Goal: Information Seeking & Learning: Find specific page/section

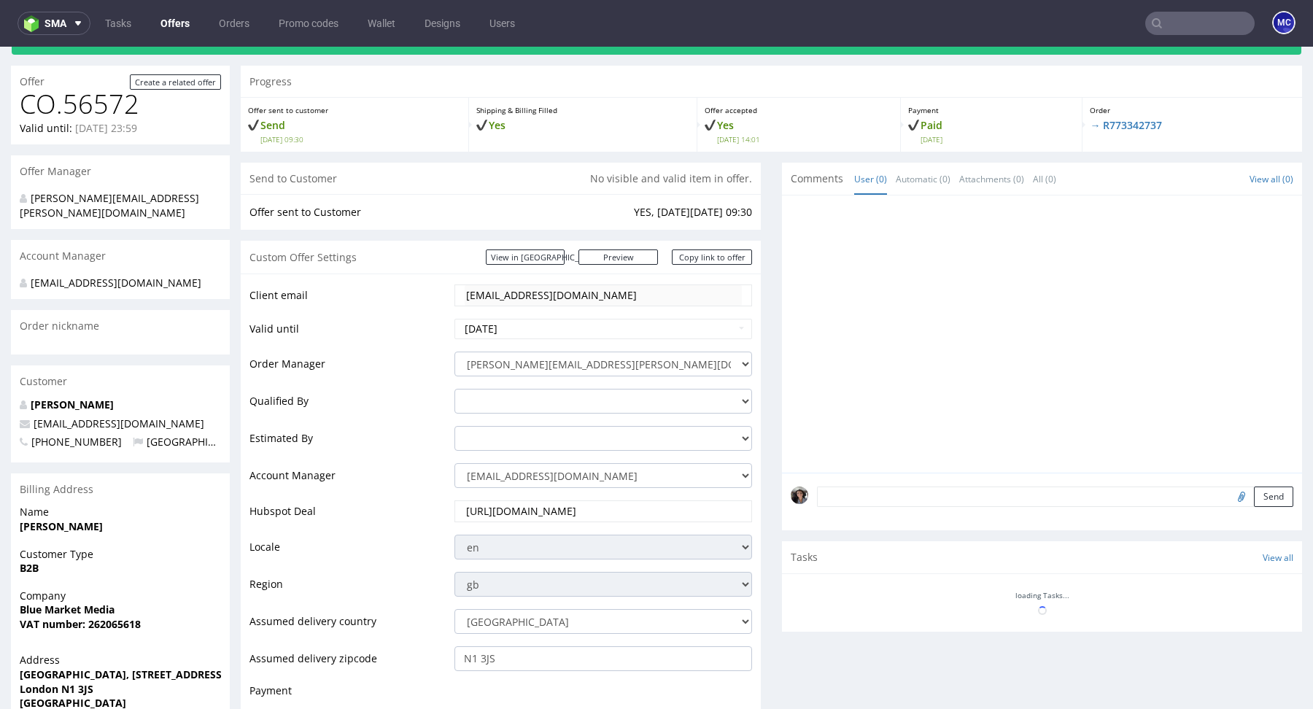
scroll to position [66, 0]
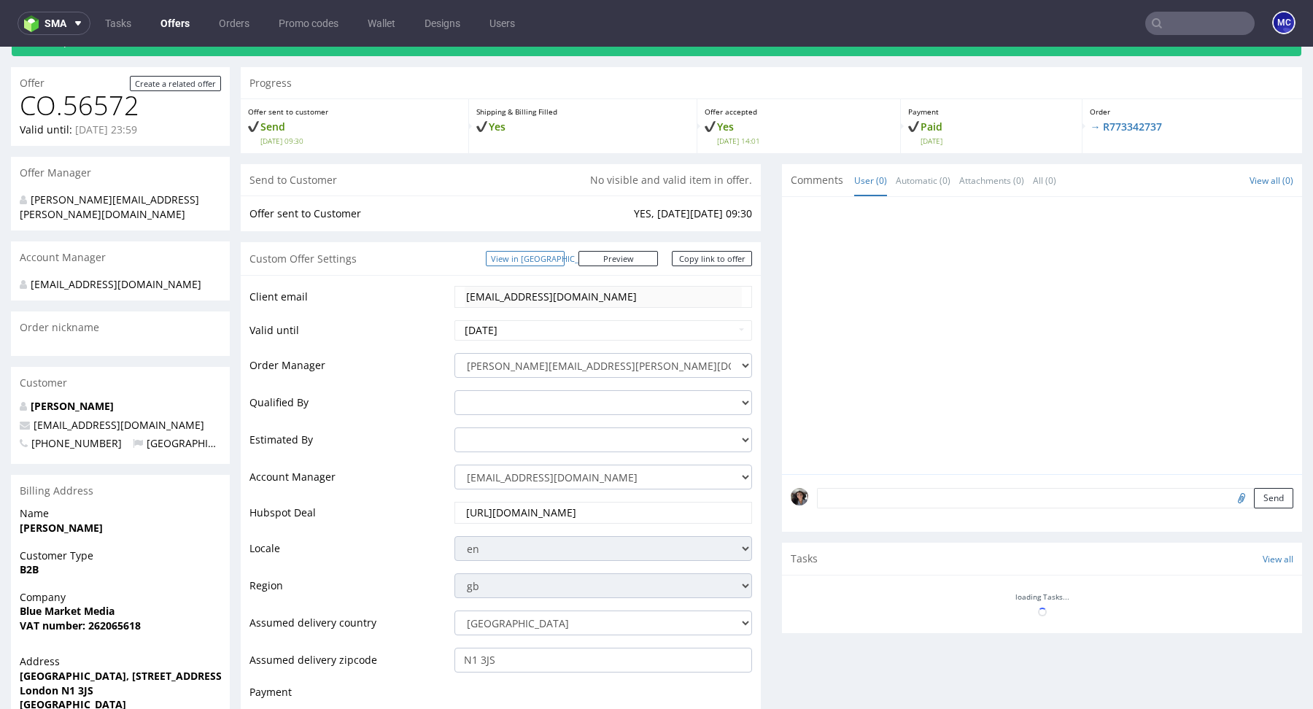
click at [565, 256] on link "View in [GEOGRAPHIC_DATA]" at bounding box center [525, 258] width 79 height 15
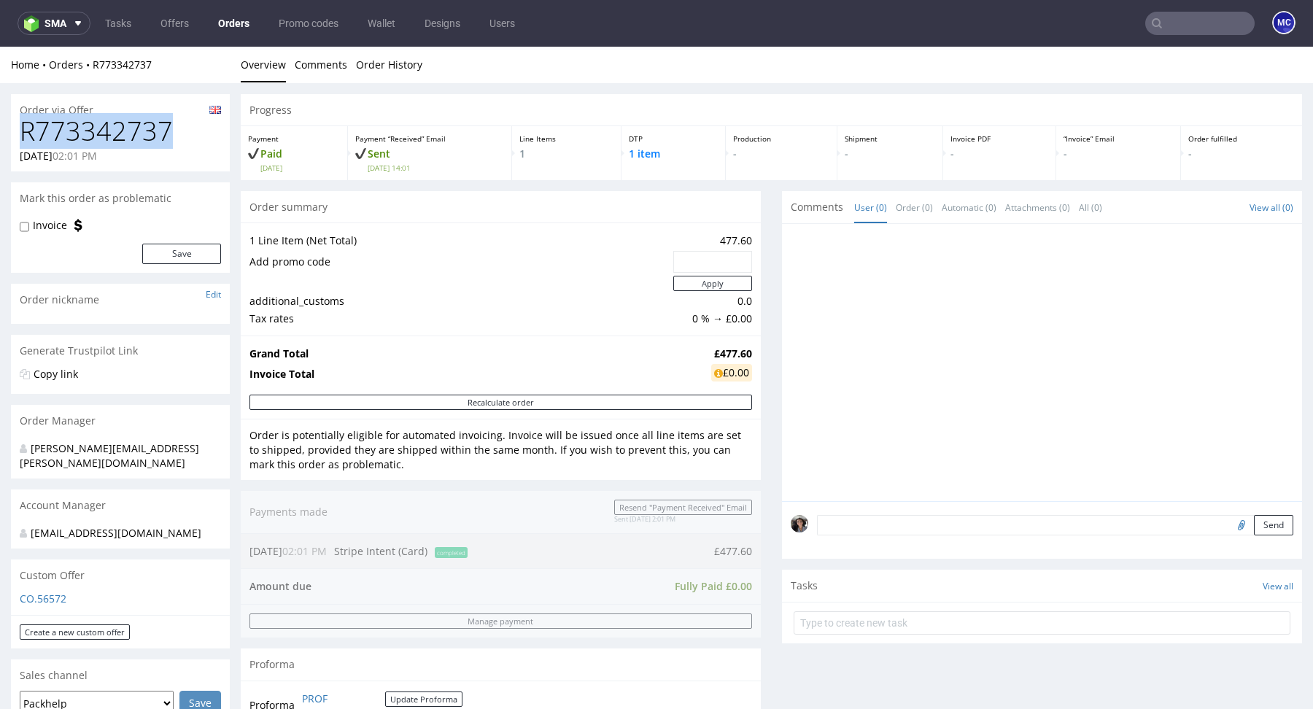
drag, startPoint x: 178, startPoint y: 125, endPoint x: 0, endPoint y: 125, distance: 178.0
copy h1 "R773342737"
click at [746, 350] on div "Grand Total £477.60 Invoice Total £0.00" at bounding box center [501, 365] width 520 height 59
drag, startPoint x: 743, startPoint y: 350, endPoint x: 705, endPoint y: 349, distance: 38.0
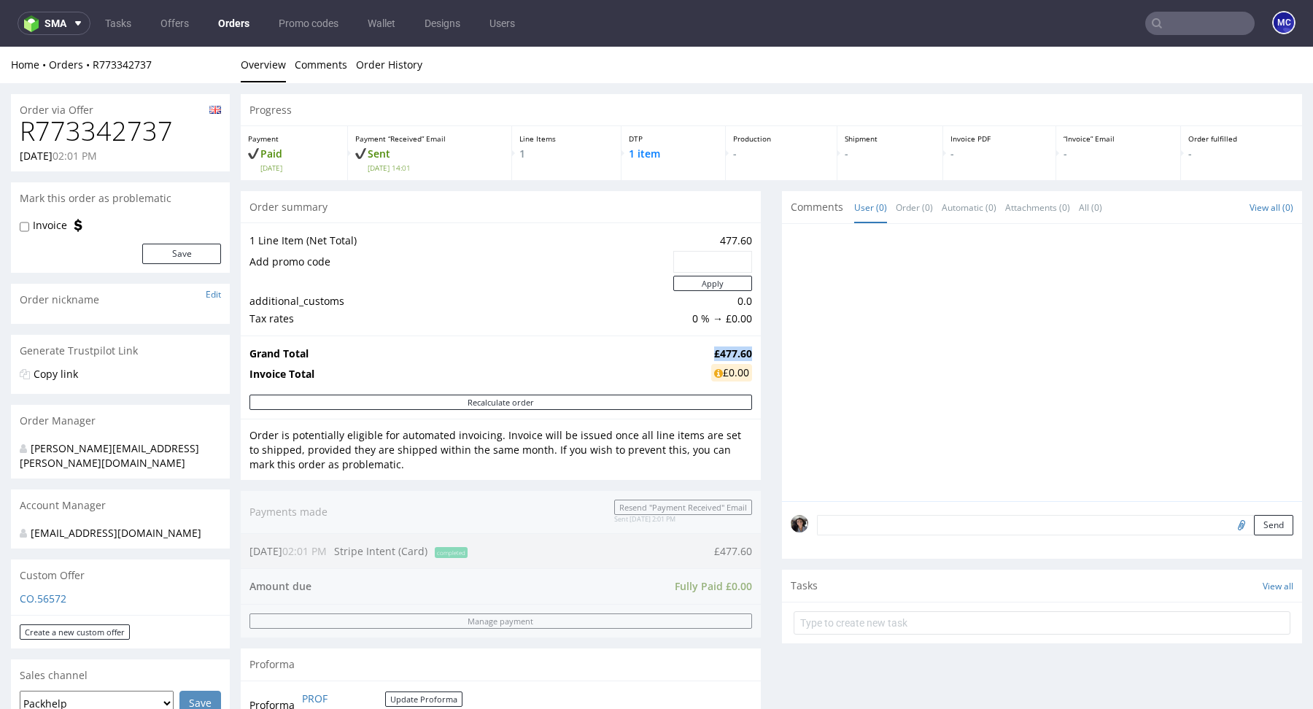
click at [714, 349] on strong "£477.60" at bounding box center [733, 353] width 38 height 14
copy strong "£477.60"
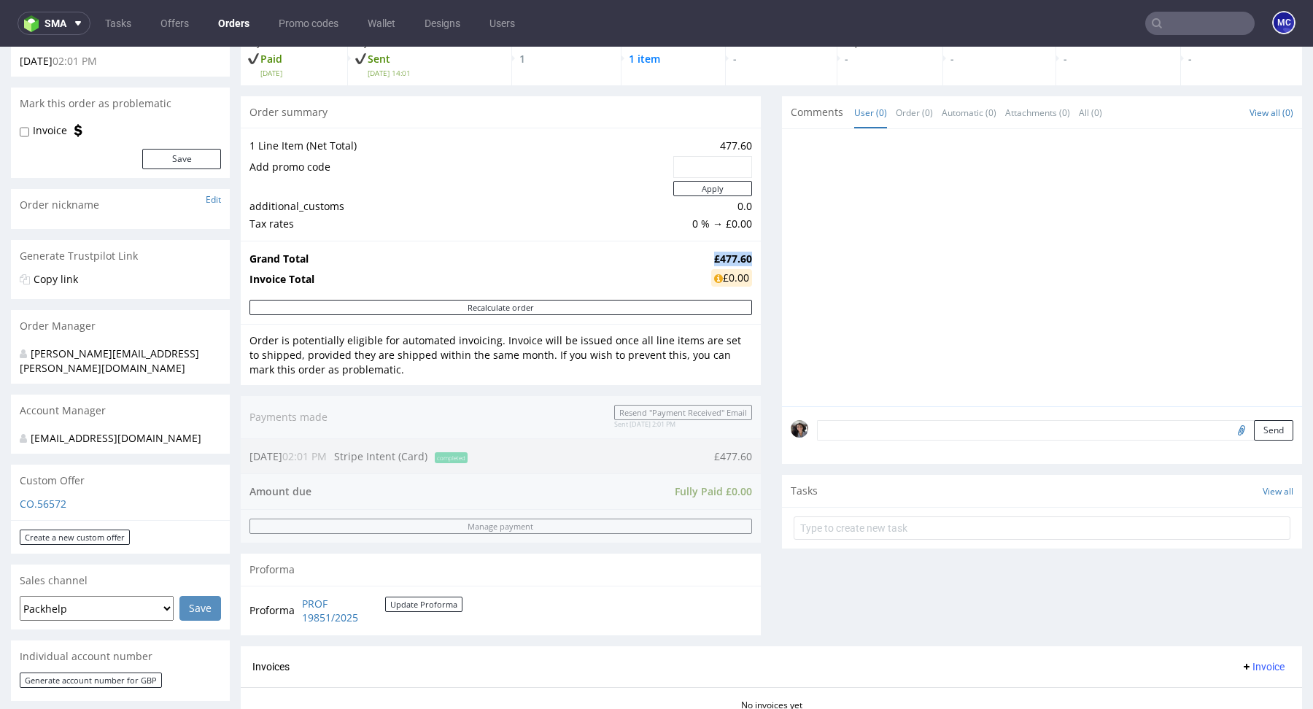
scroll to position [133, 0]
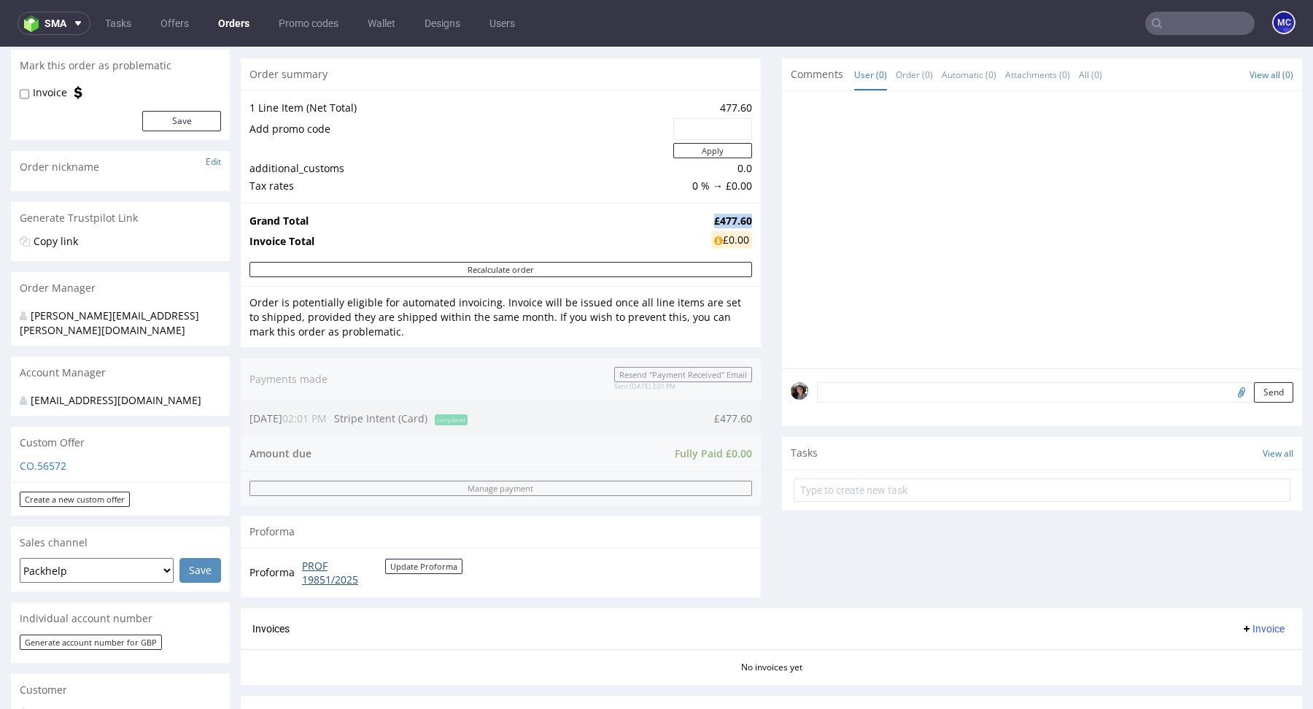
click at [320, 570] on link "PROF 19851/2025" at bounding box center [343, 573] width 83 height 28
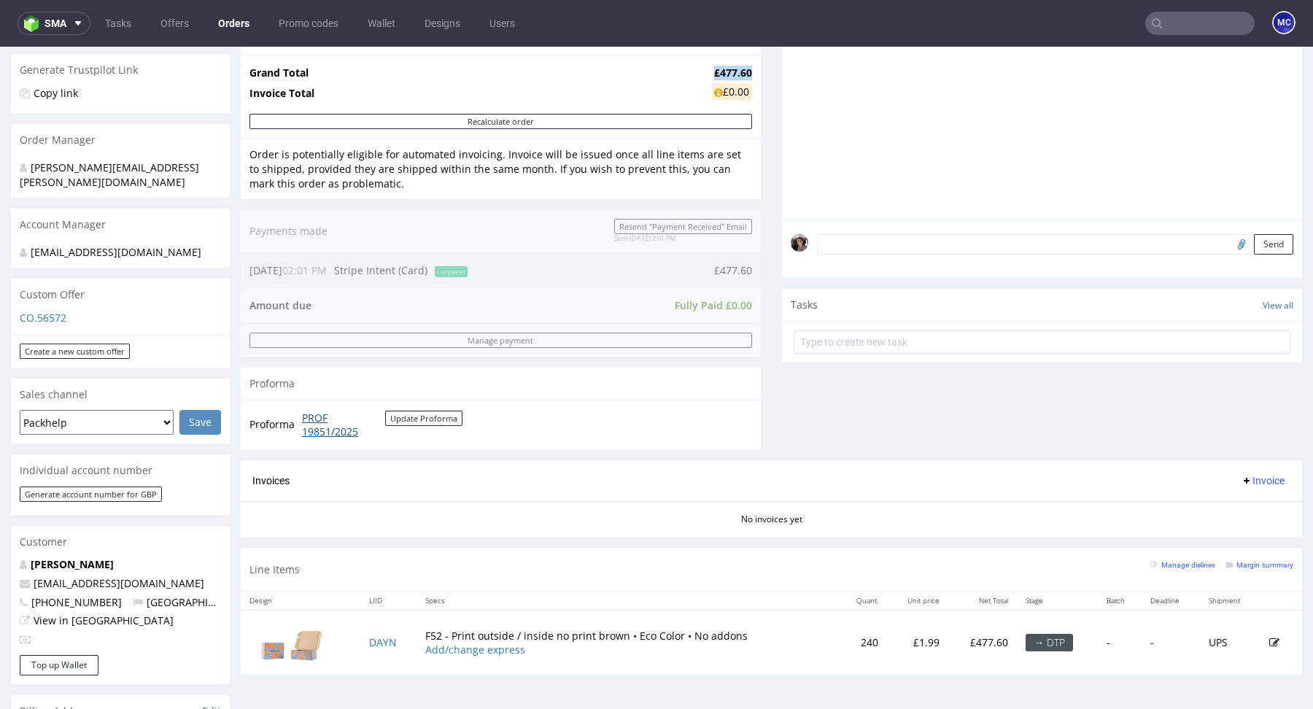
scroll to position [358, 0]
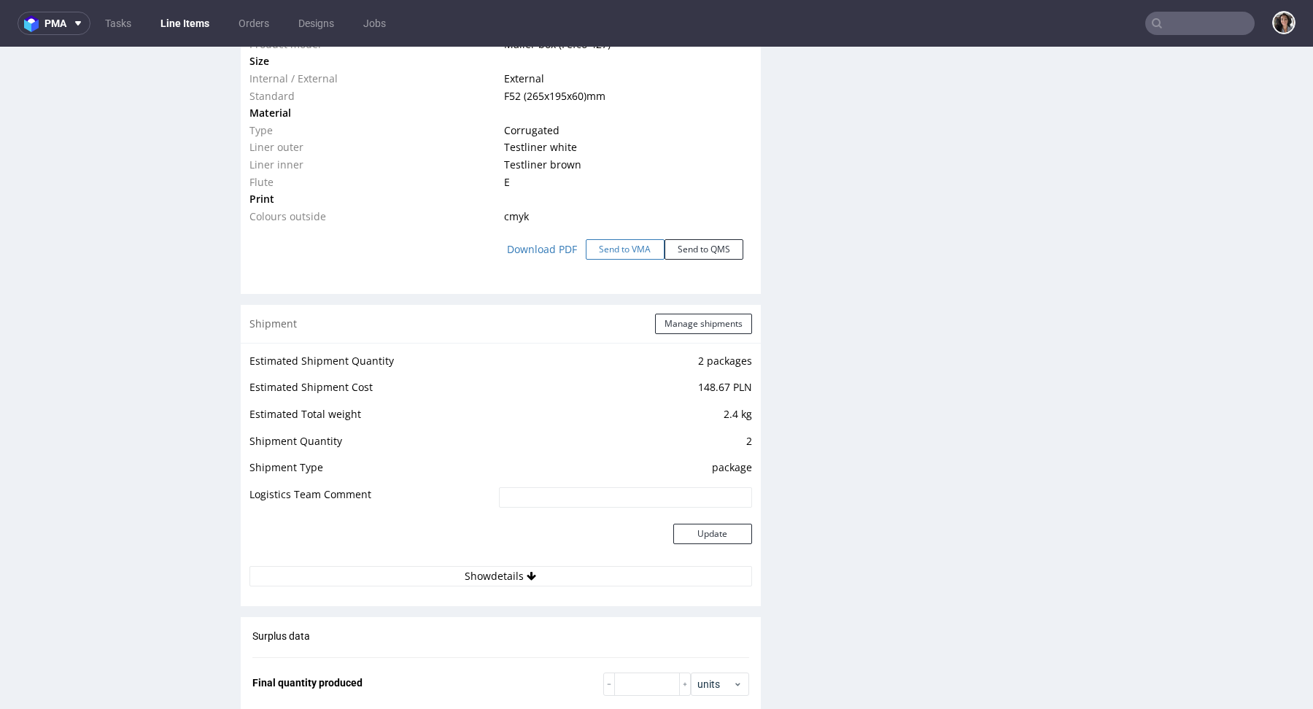
scroll to position [1515, 0]
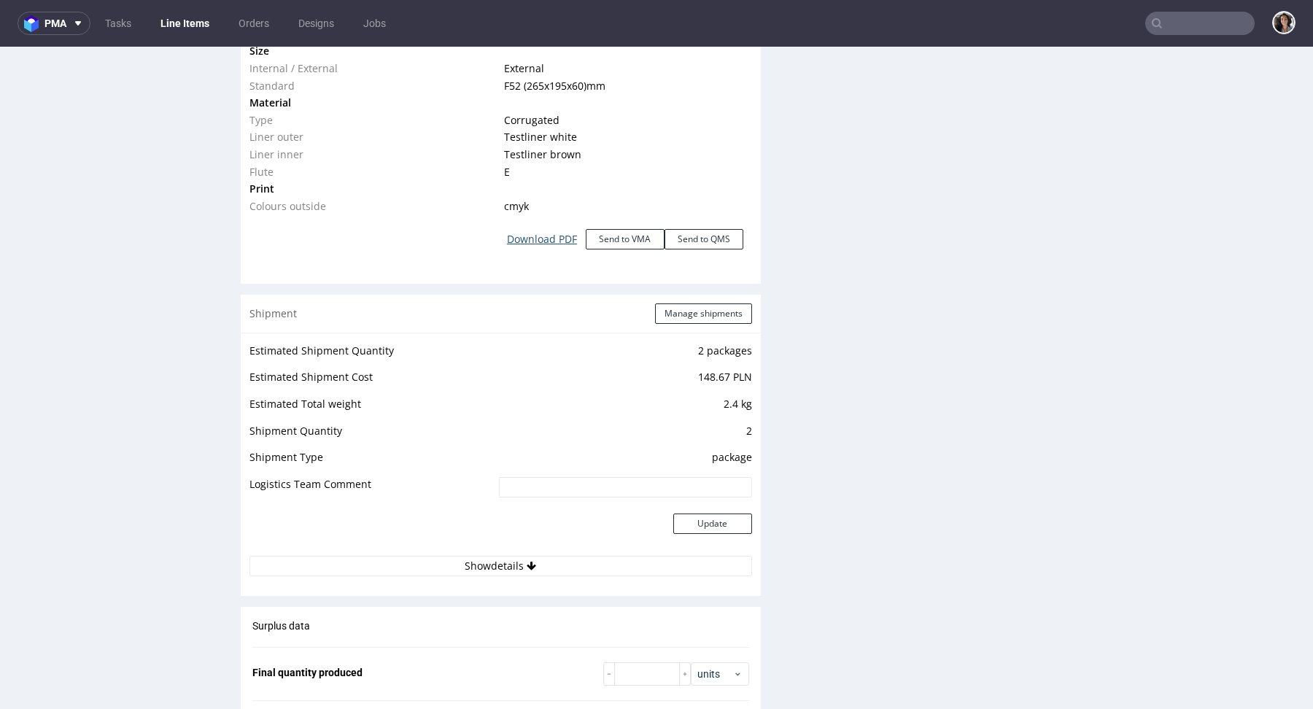
click at [552, 241] on link "Download PDF" at bounding box center [542, 239] width 88 height 32
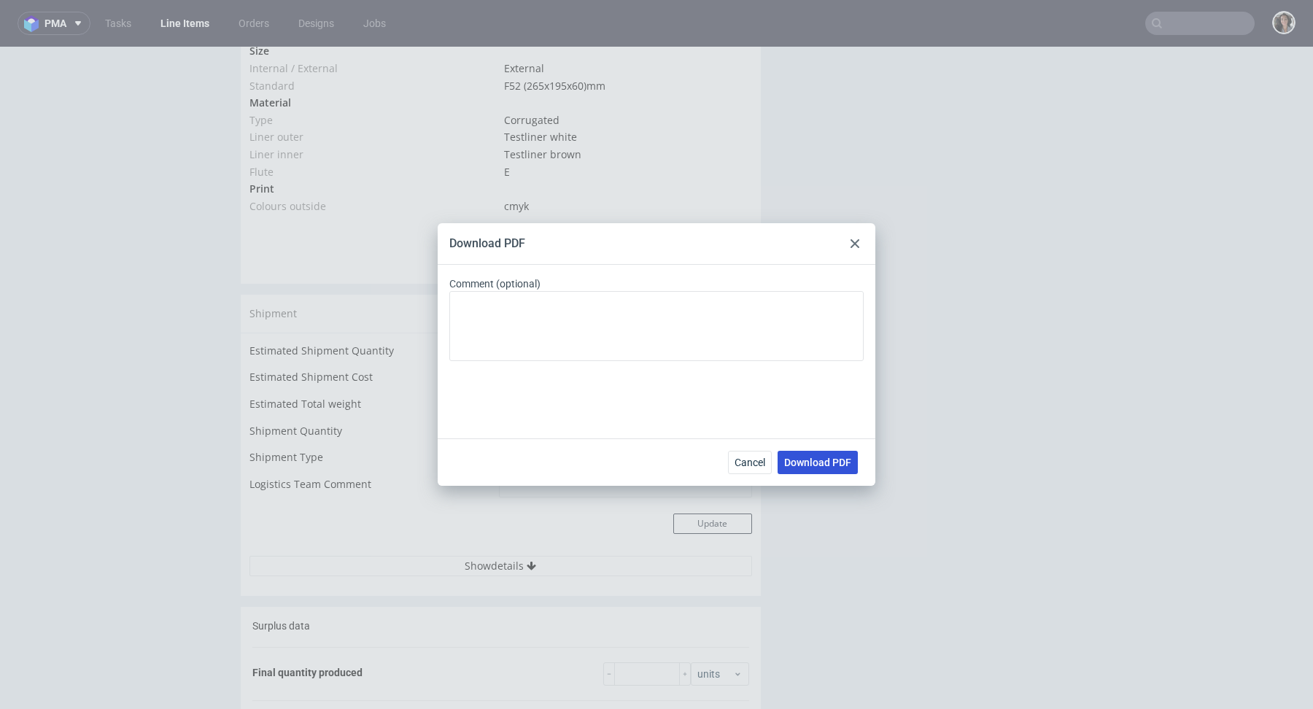
click at [823, 461] on span "Download PDF" at bounding box center [817, 462] width 67 height 10
click at [854, 245] on icon at bounding box center [855, 243] width 9 height 9
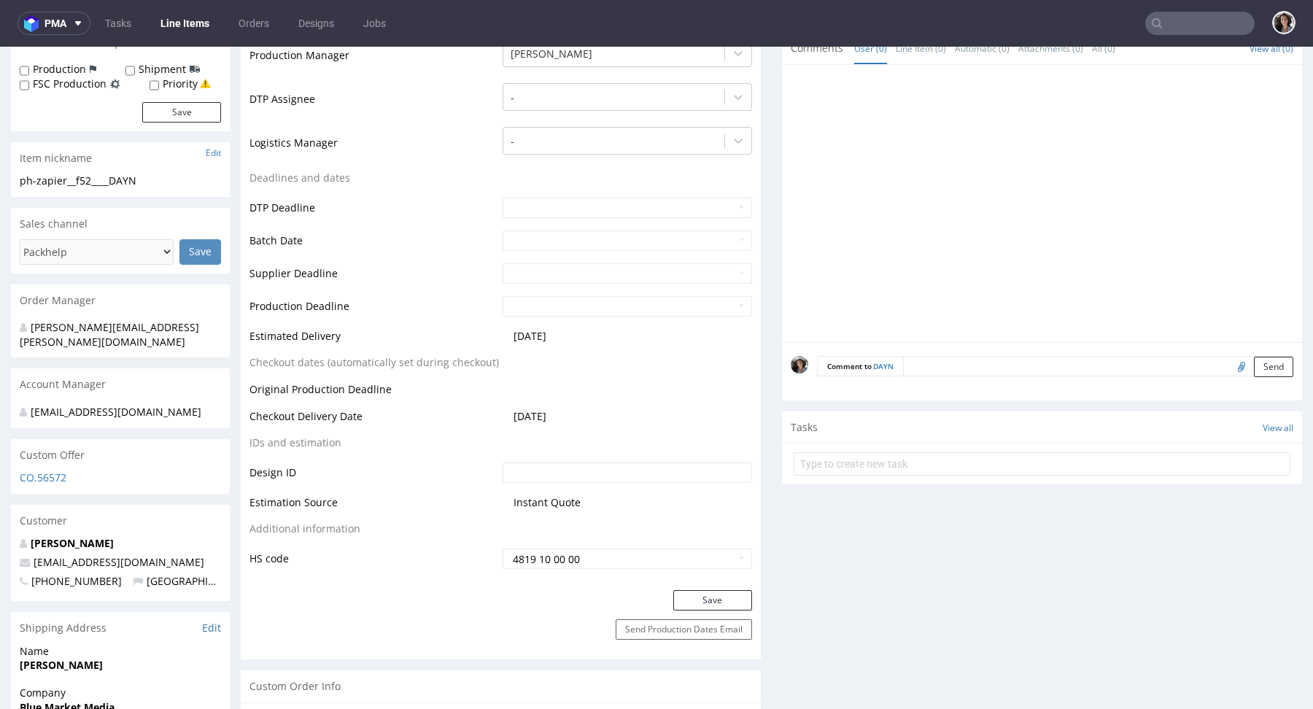
scroll to position [0, 0]
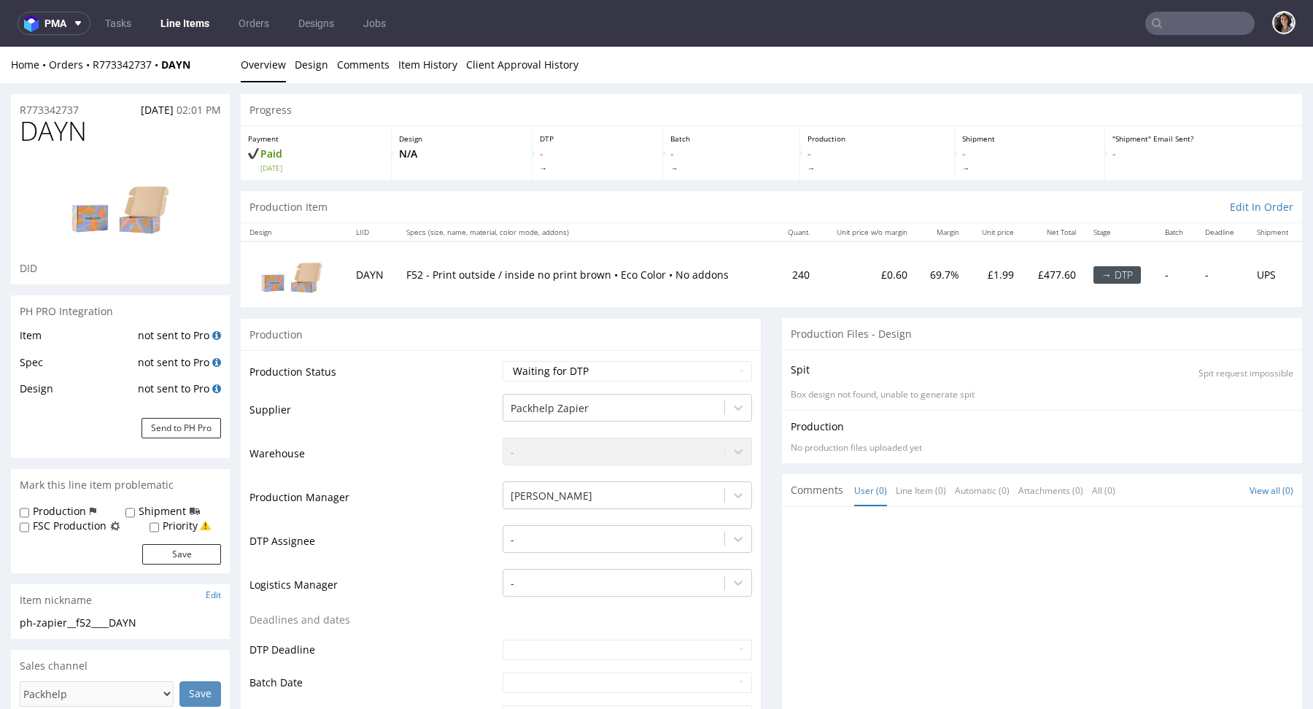
click at [111, 55] on div "Home Orders R773342737 DAYN Overview Design Comments Item History Client Approv…" at bounding box center [656, 65] width 1313 height 36
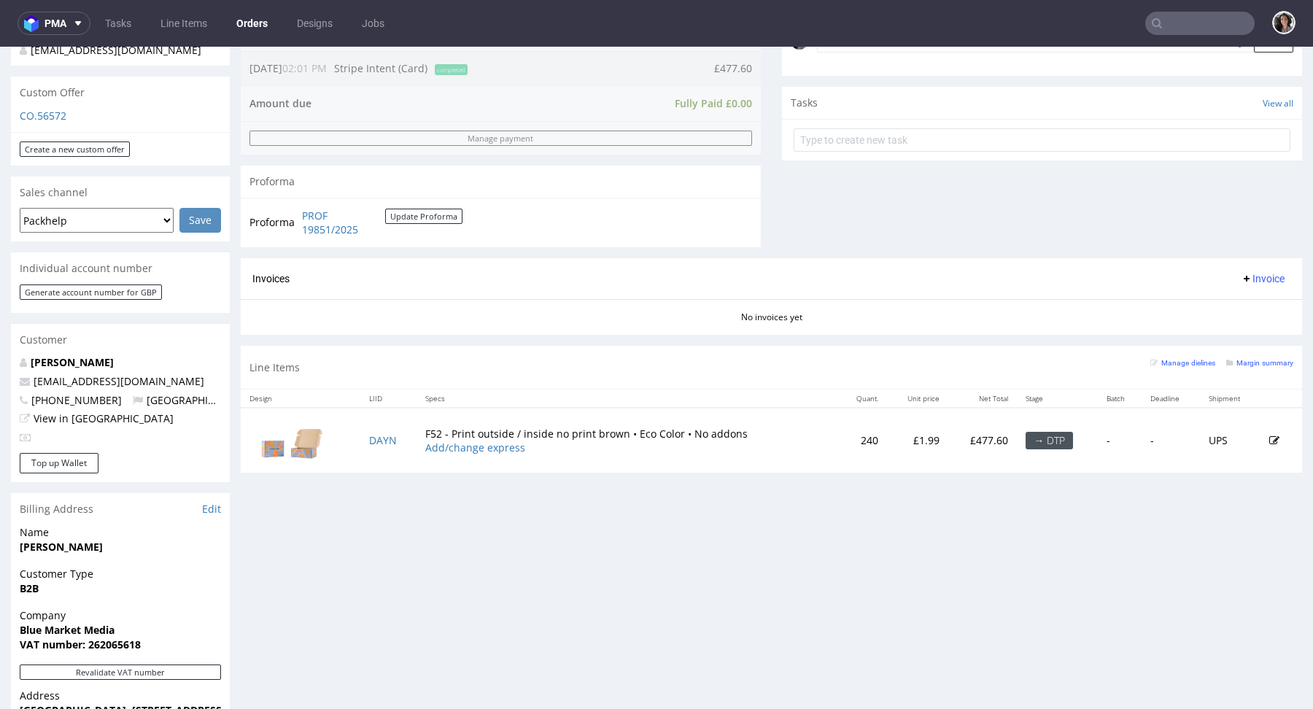
scroll to position [473, 0]
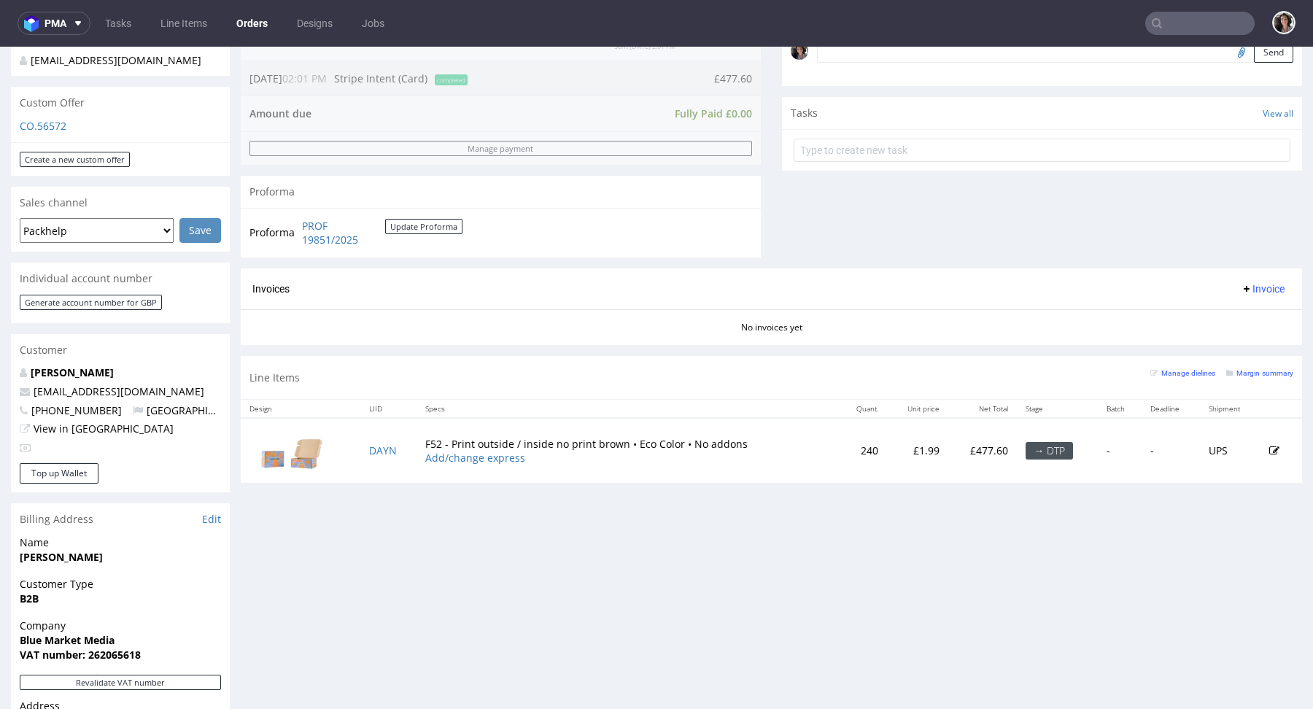
click at [545, 436] on td "F52 - Print outside / inside no print brown • Eco Color • No addons Add/change …" at bounding box center [628, 450] width 422 height 65
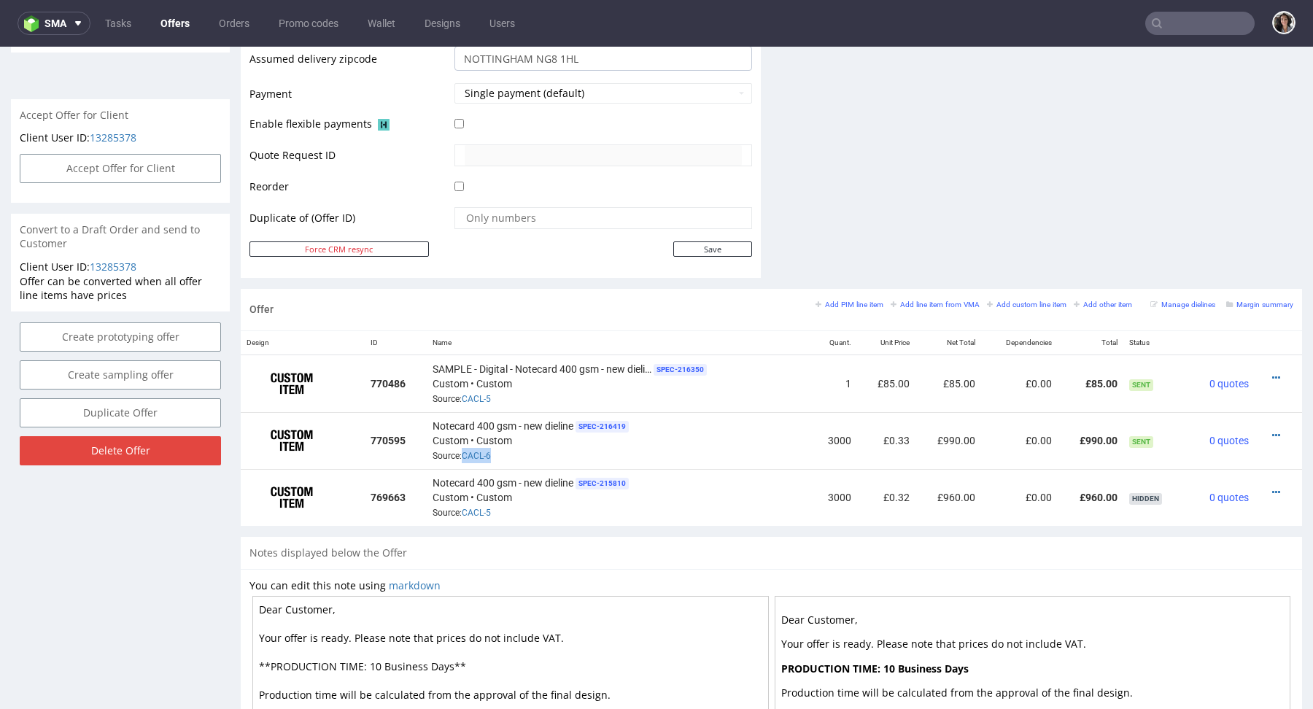
scroll to position [4, 0]
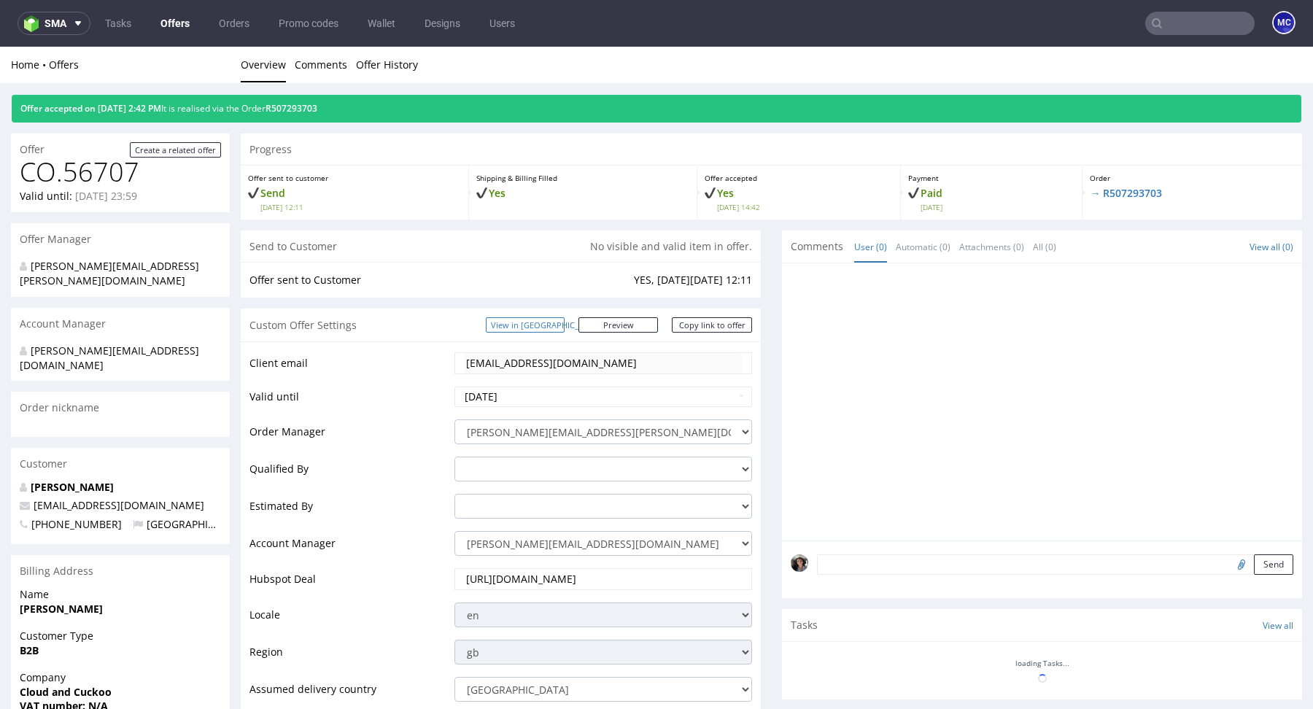
click at [565, 326] on link "View in [GEOGRAPHIC_DATA]" at bounding box center [525, 324] width 79 height 15
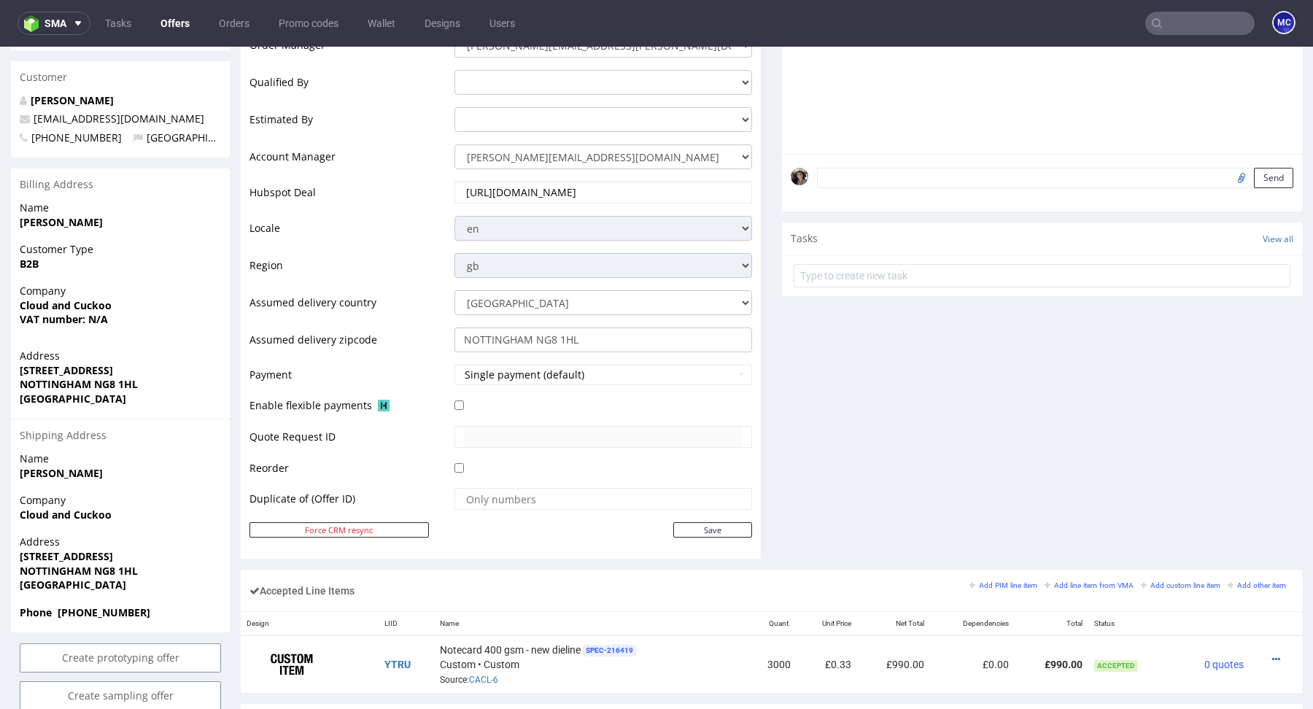
scroll to position [680, 0]
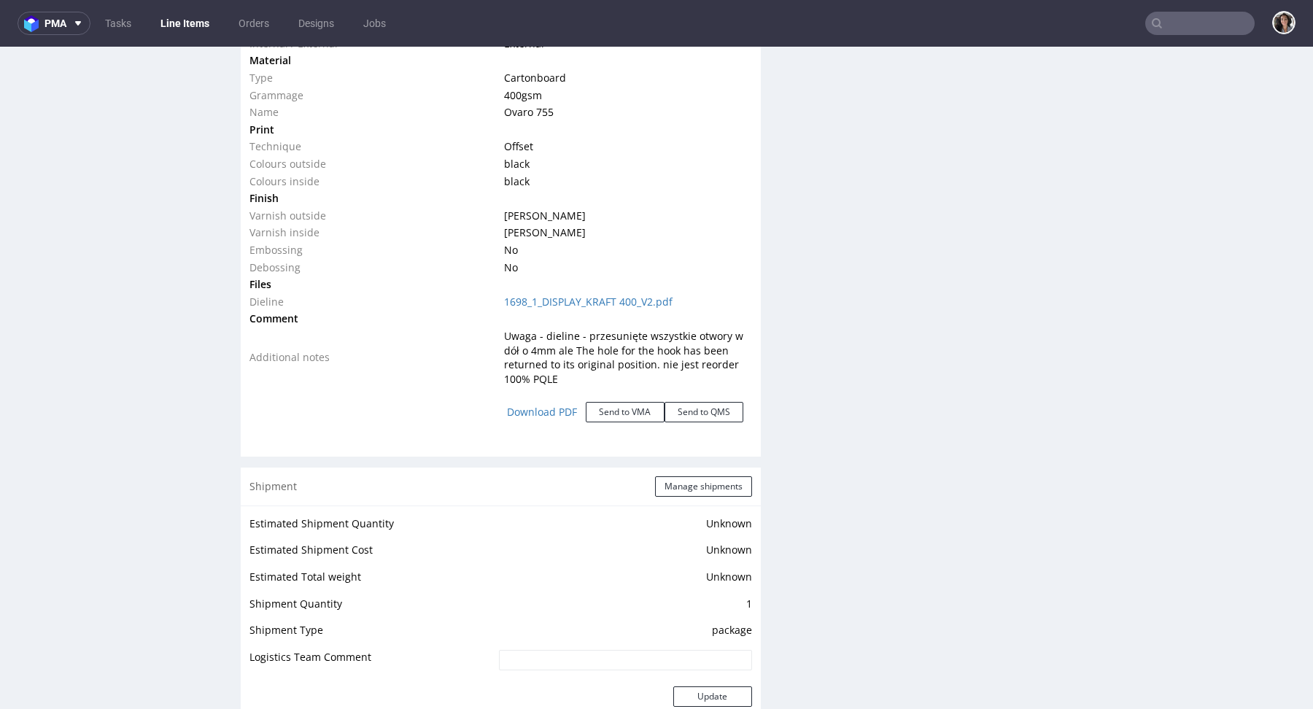
scroll to position [1493, 0]
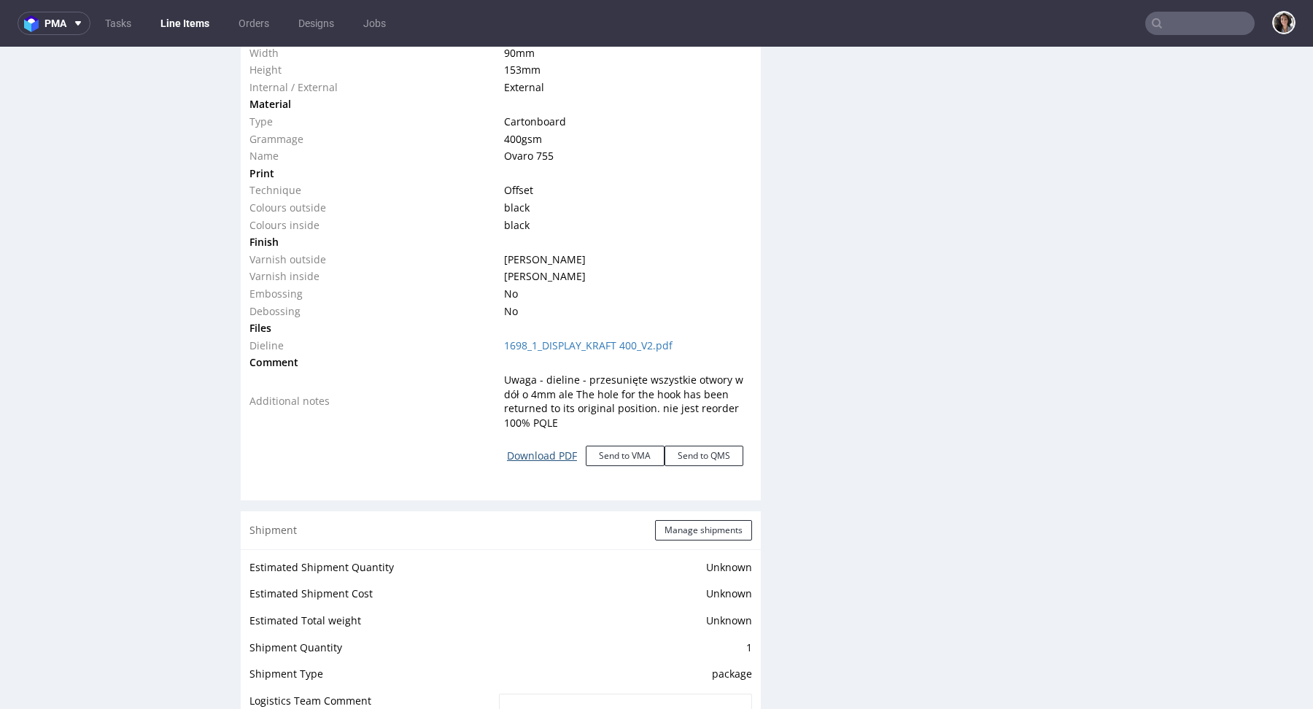
click at [549, 453] on link "Download PDF" at bounding box center [542, 456] width 88 height 32
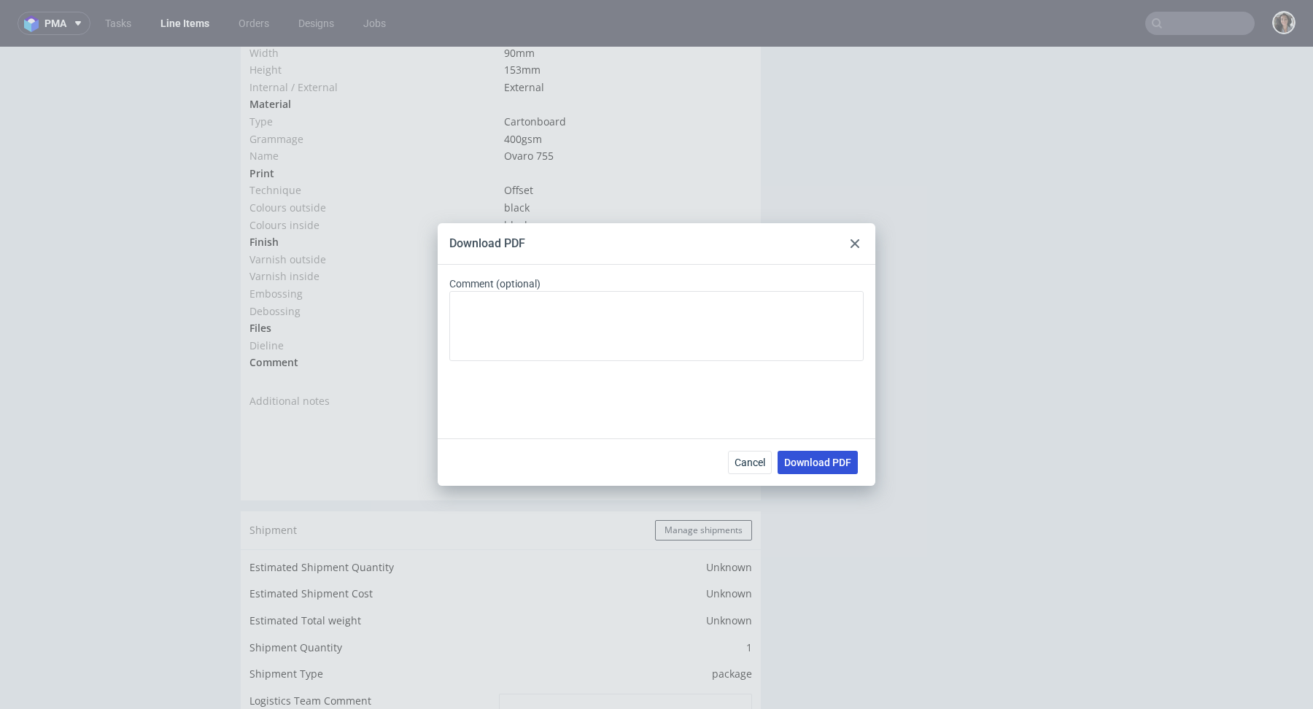
click at [813, 465] on span "Download PDF" at bounding box center [817, 462] width 67 height 10
click at [853, 239] on icon at bounding box center [855, 243] width 9 height 9
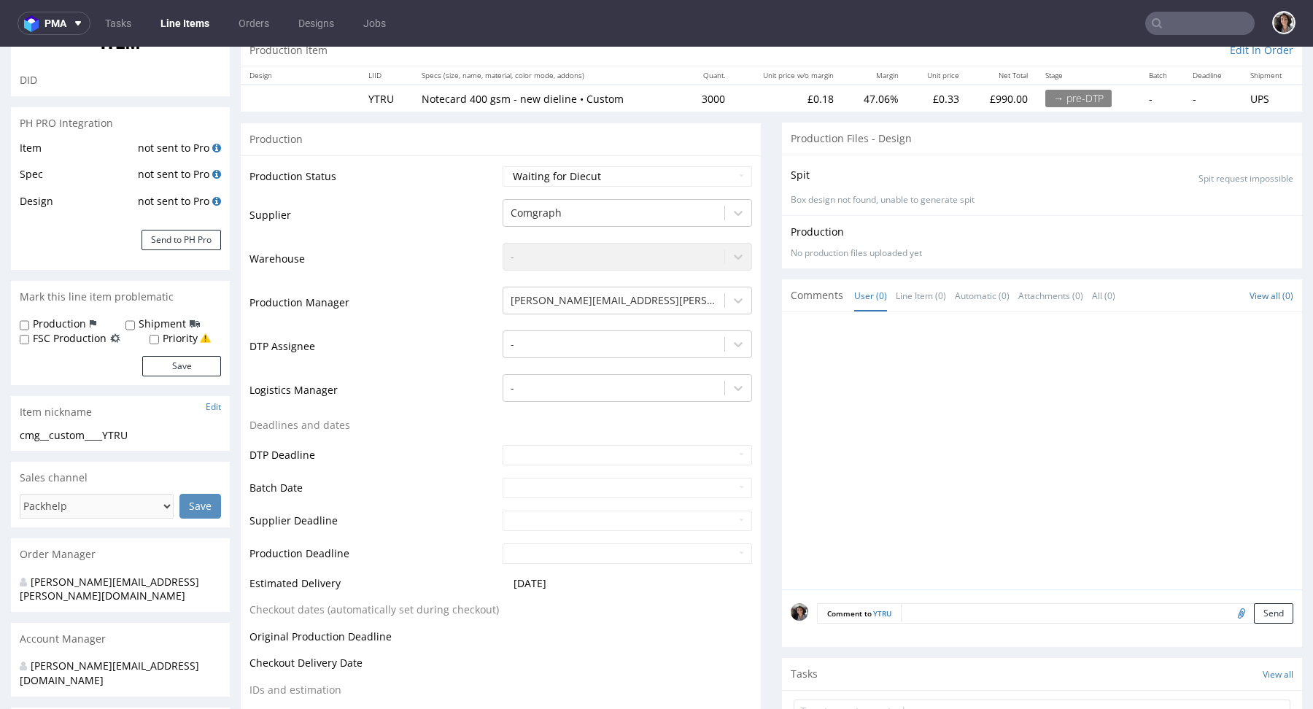
scroll to position [0, 0]
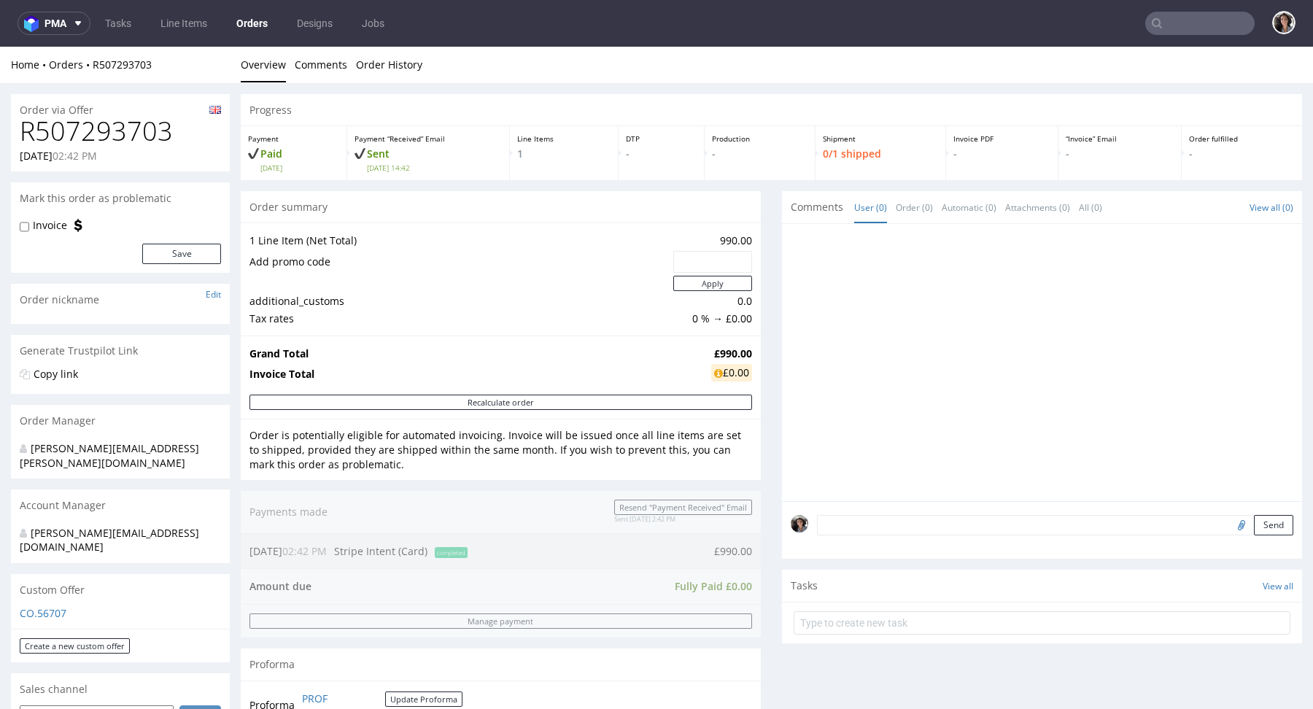
scroll to position [363, 0]
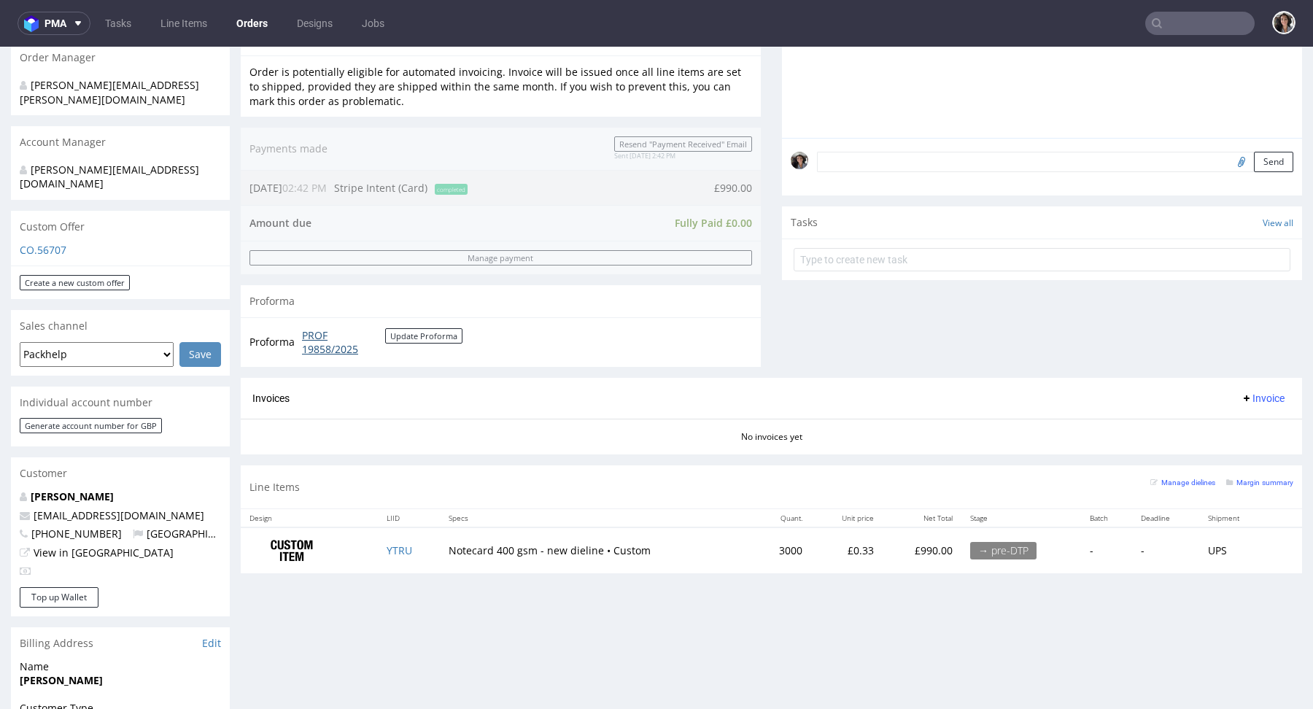
click at [316, 332] on link "PROF 19858/2025" at bounding box center [343, 342] width 83 height 28
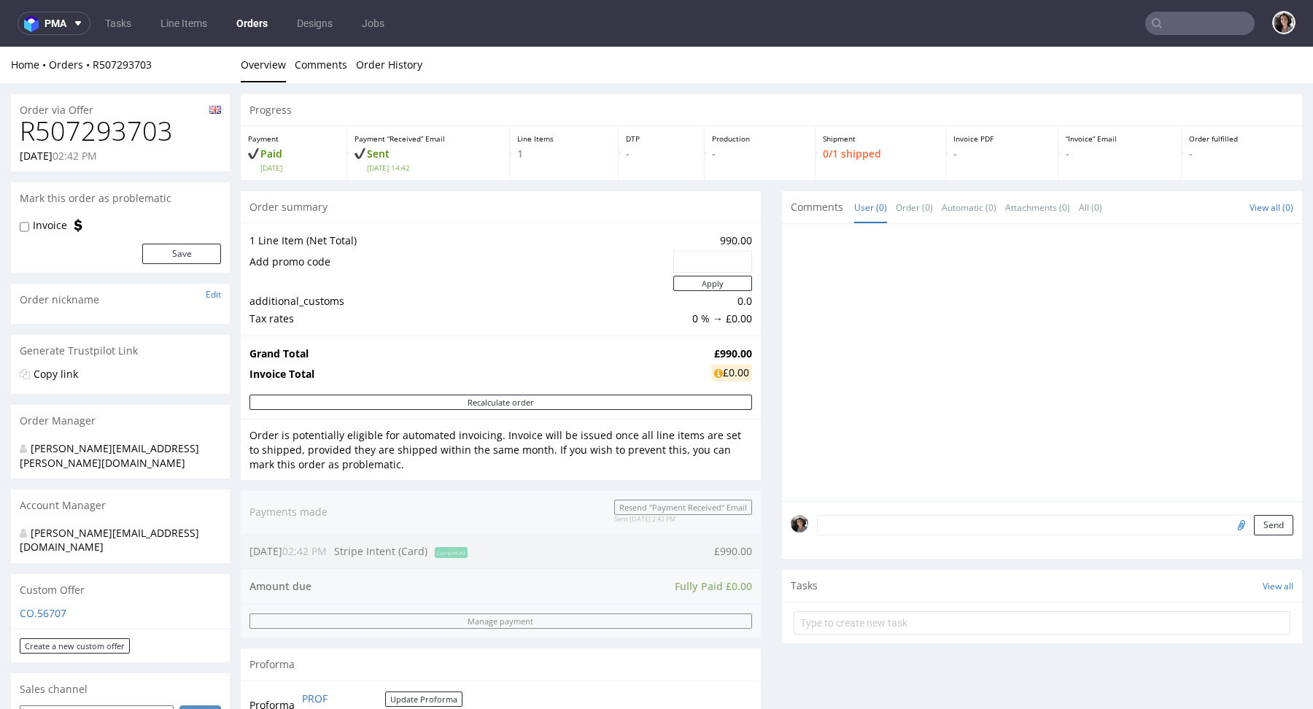
click at [147, 126] on h1 "R507293703" at bounding box center [120, 131] width 201 height 29
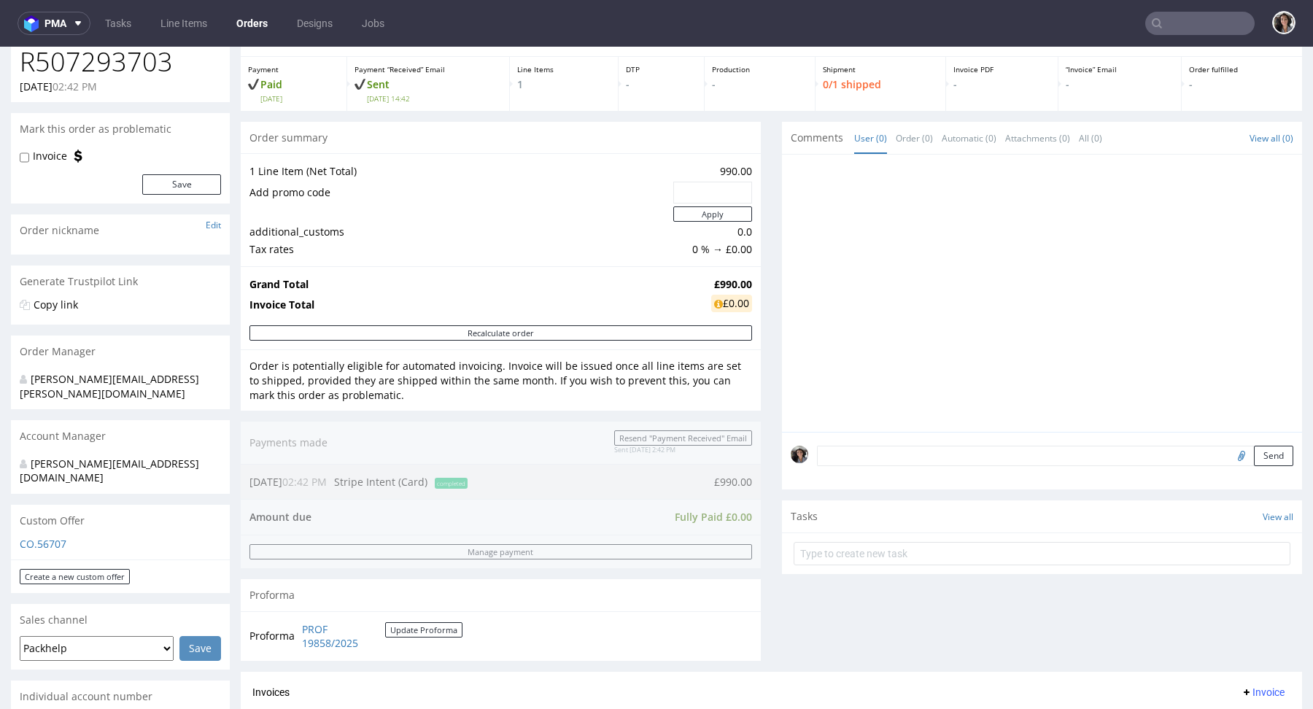
scroll to position [133, 0]
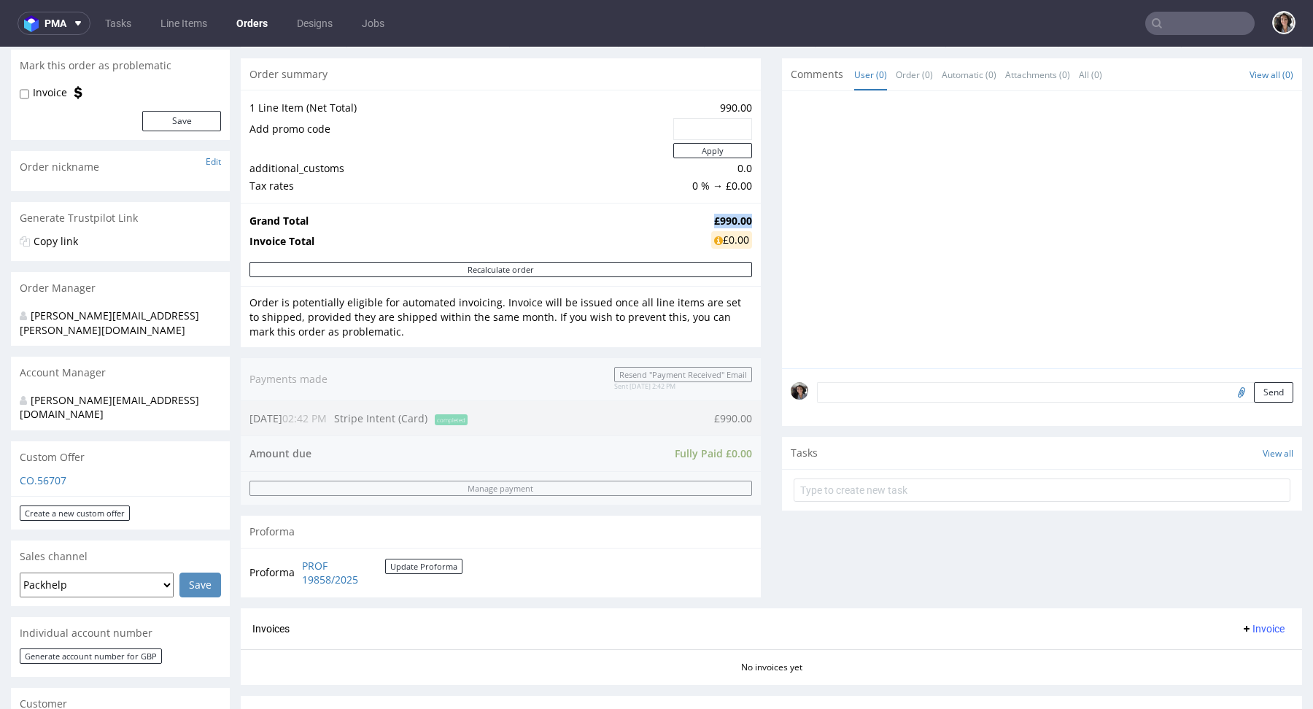
drag, startPoint x: 743, startPoint y: 216, endPoint x: 686, endPoint y: 216, distance: 56.2
click at [686, 216] on tr "Grand Total £990.00" at bounding box center [500, 221] width 503 height 18
copy tr "£990.00"
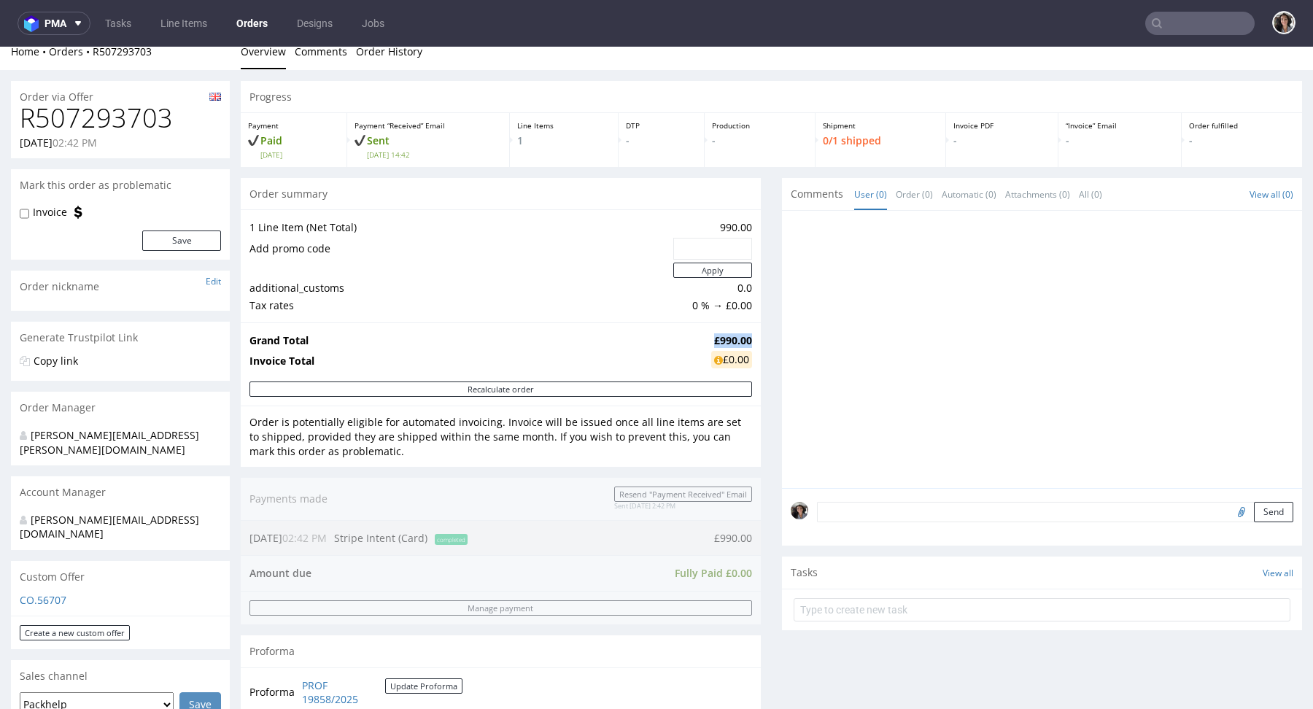
scroll to position [0, 0]
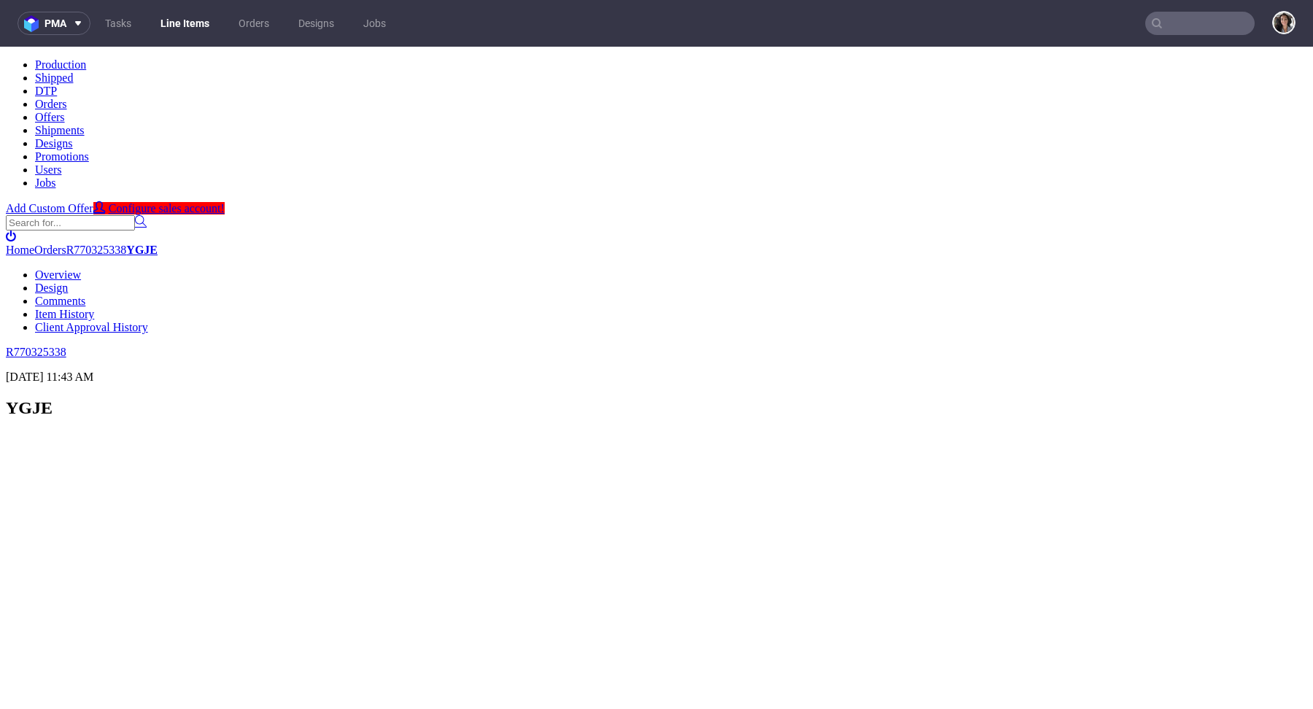
scroll to position [219, 0]
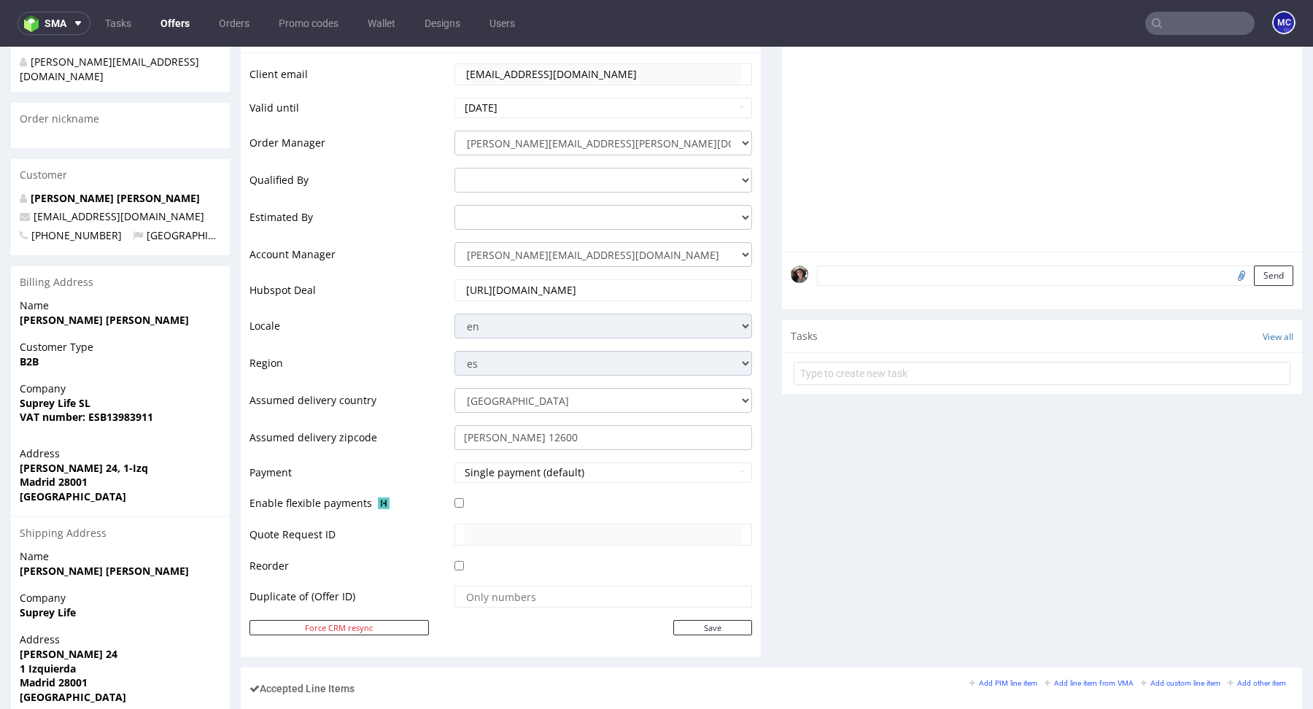
scroll to position [632, 0]
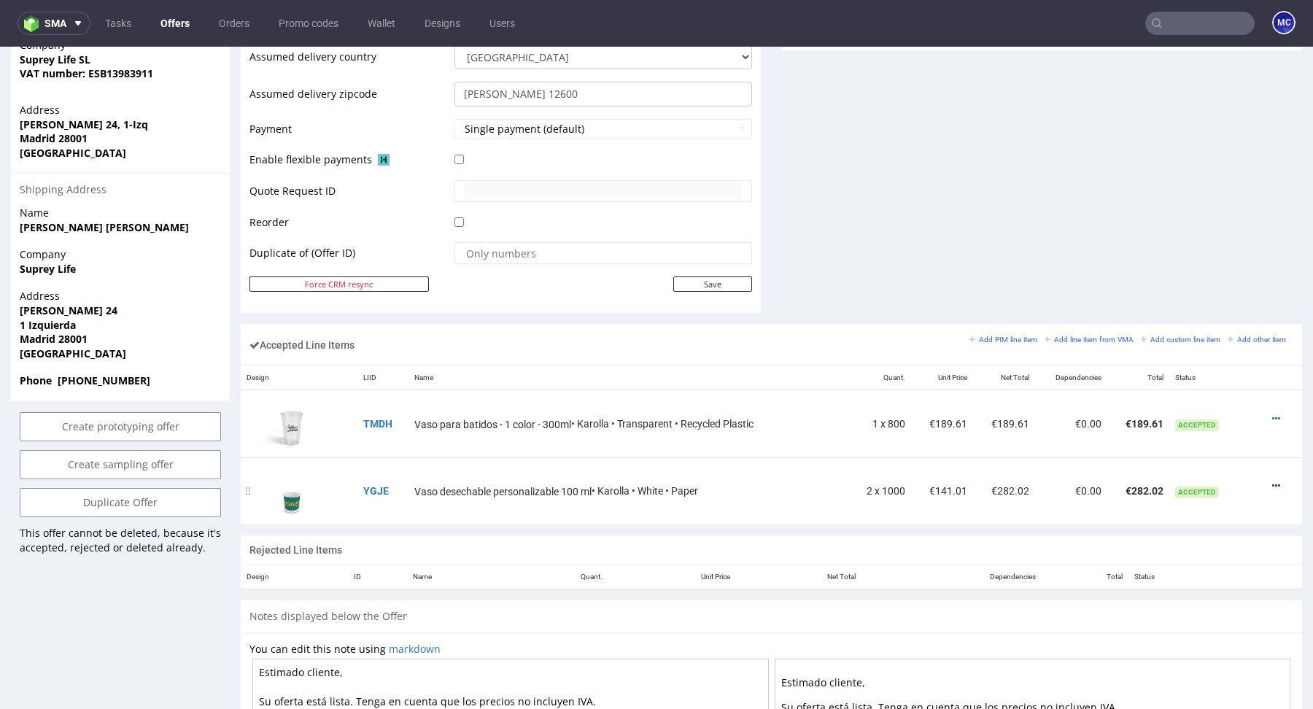
click at [1272, 481] on icon at bounding box center [1276, 486] width 8 height 10
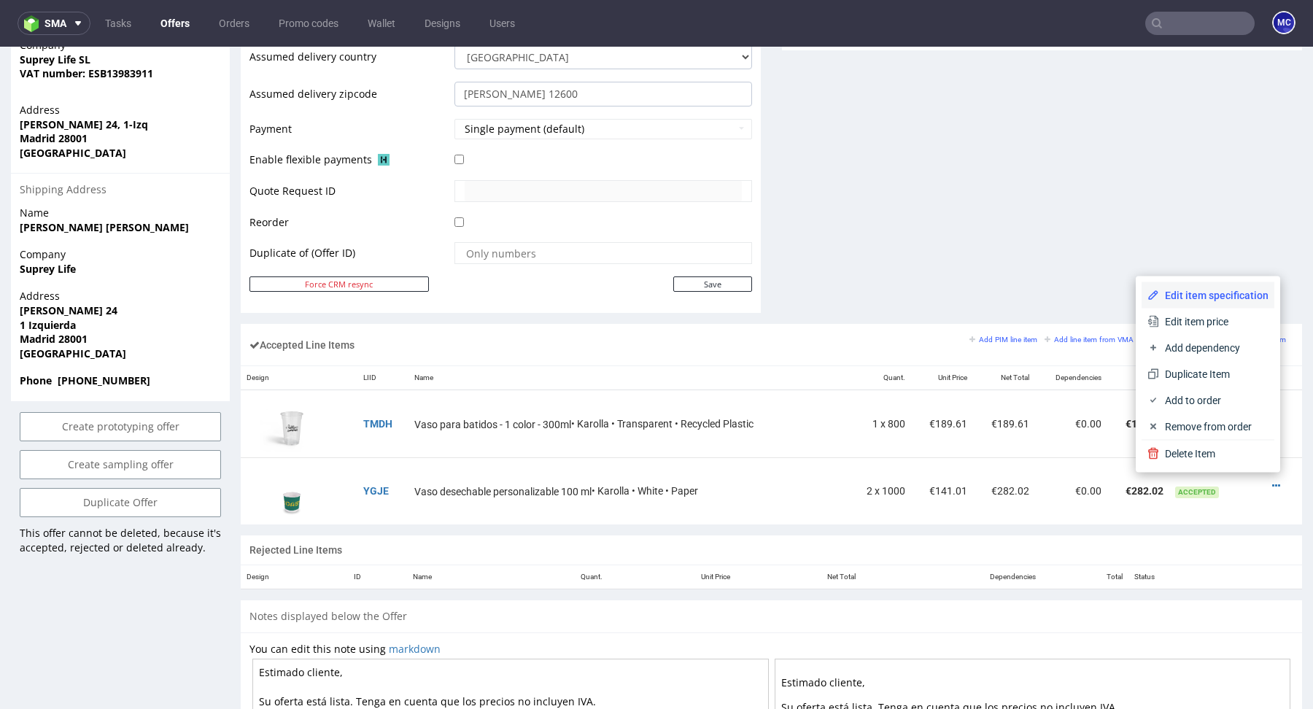
click at [1190, 296] on span "Edit item specification" at bounding box center [1213, 295] width 109 height 15
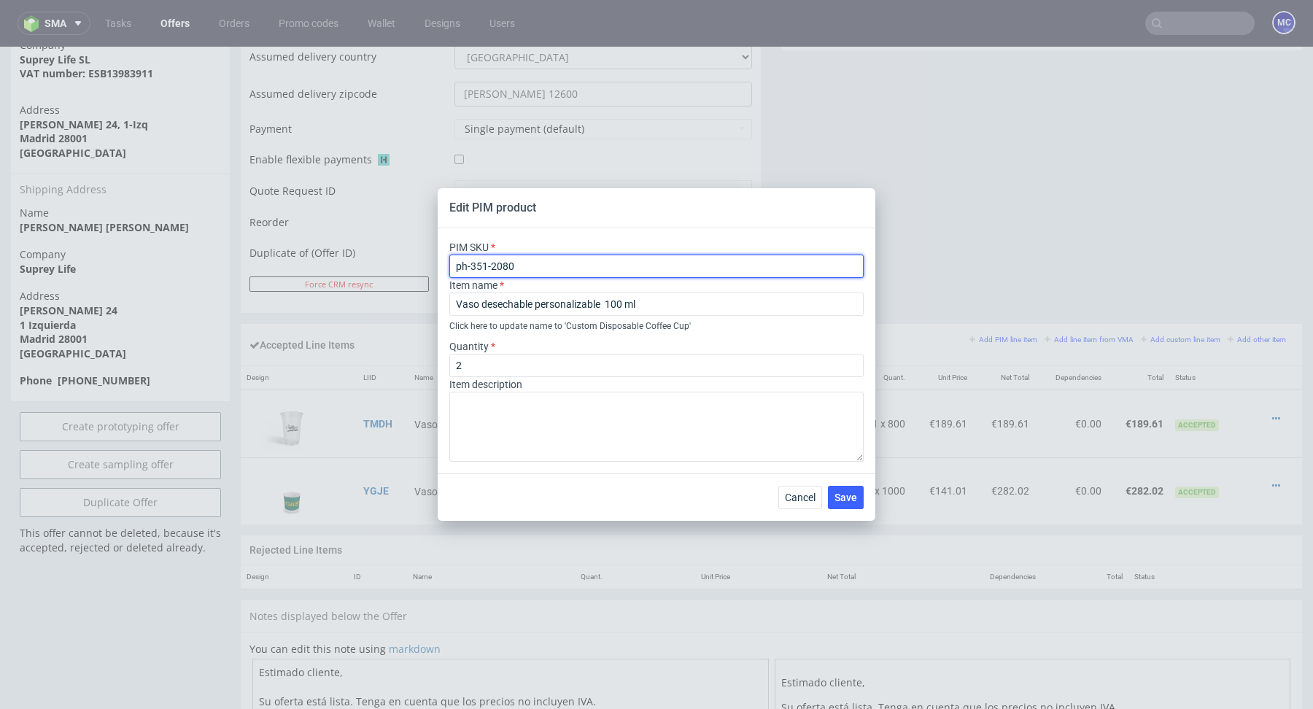
click at [664, 271] on input "ph-351-2080" at bounding box center [656, 266] width 414 height 23
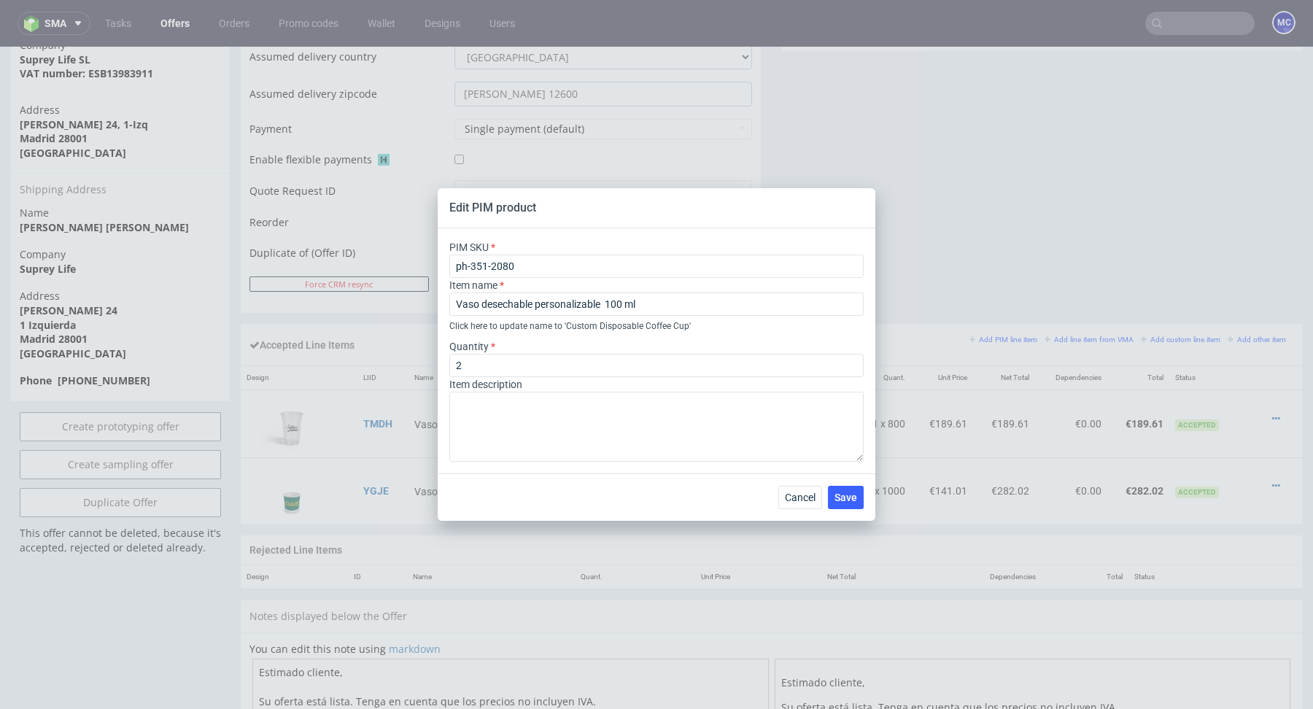
click at [1072, 67] on div "Edit PIM product PIM SKU ph-351-2080 Item name Vaso desechable personalizable 1…" at bounding box center [656, 354] width 1313 height 709
click at [802, 501] on span "Cancel" at bounding box center [800, 497] width 31 height 10
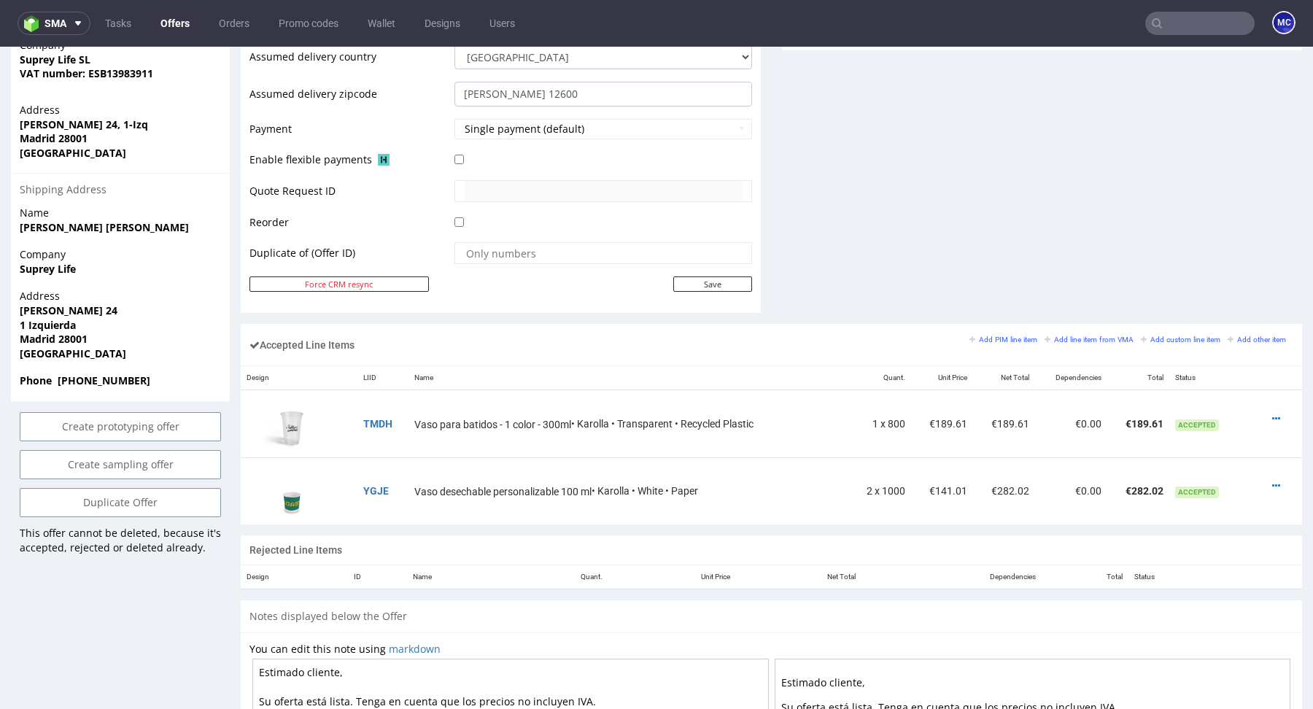
scroll to position [0, 0]
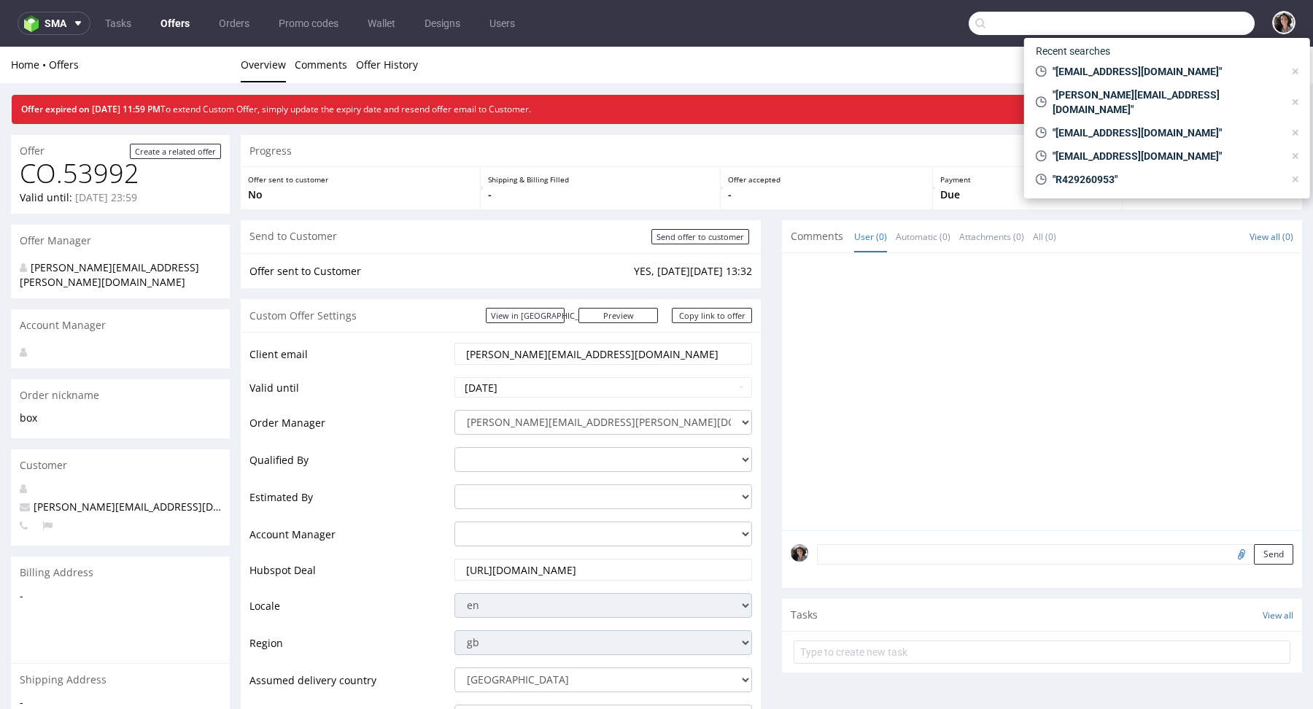
click at [1175, 31] on input "text" at bounding box center [1112, 23] width 286 height 23
paste input "maria.martone@giftpoint.com"
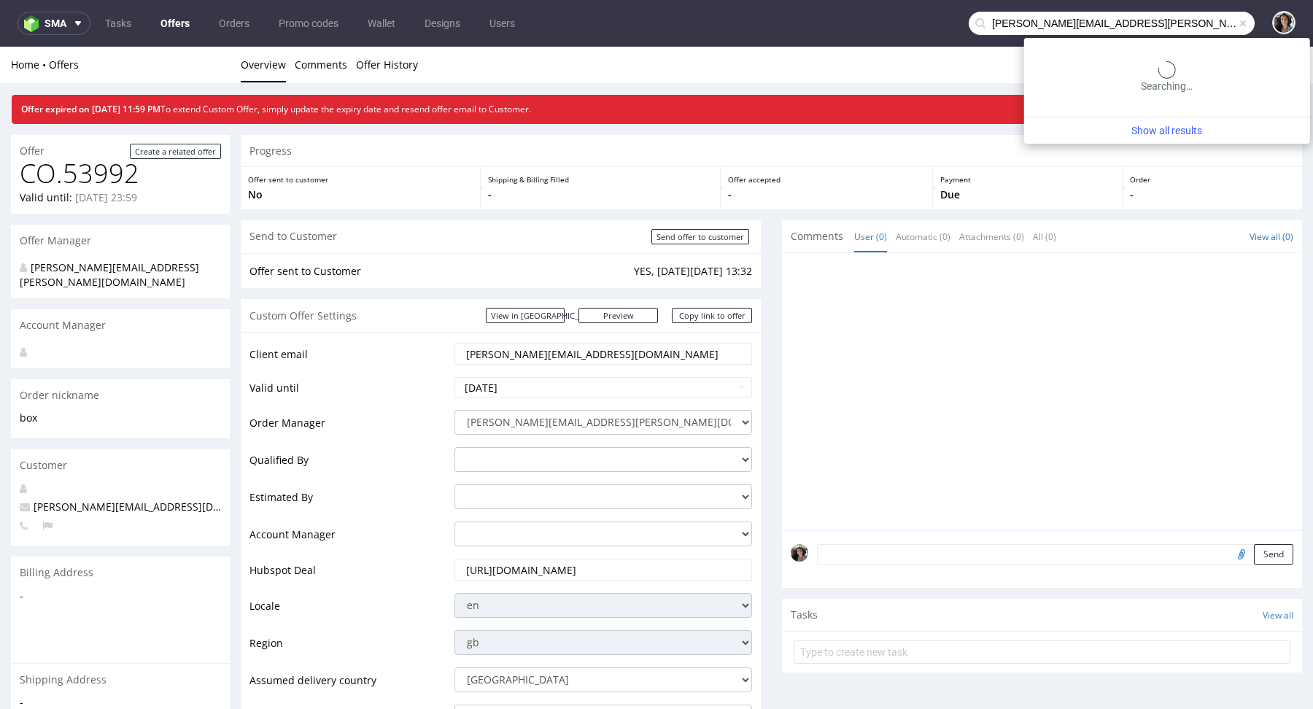
type input "maria.martone@giftpoint.com"
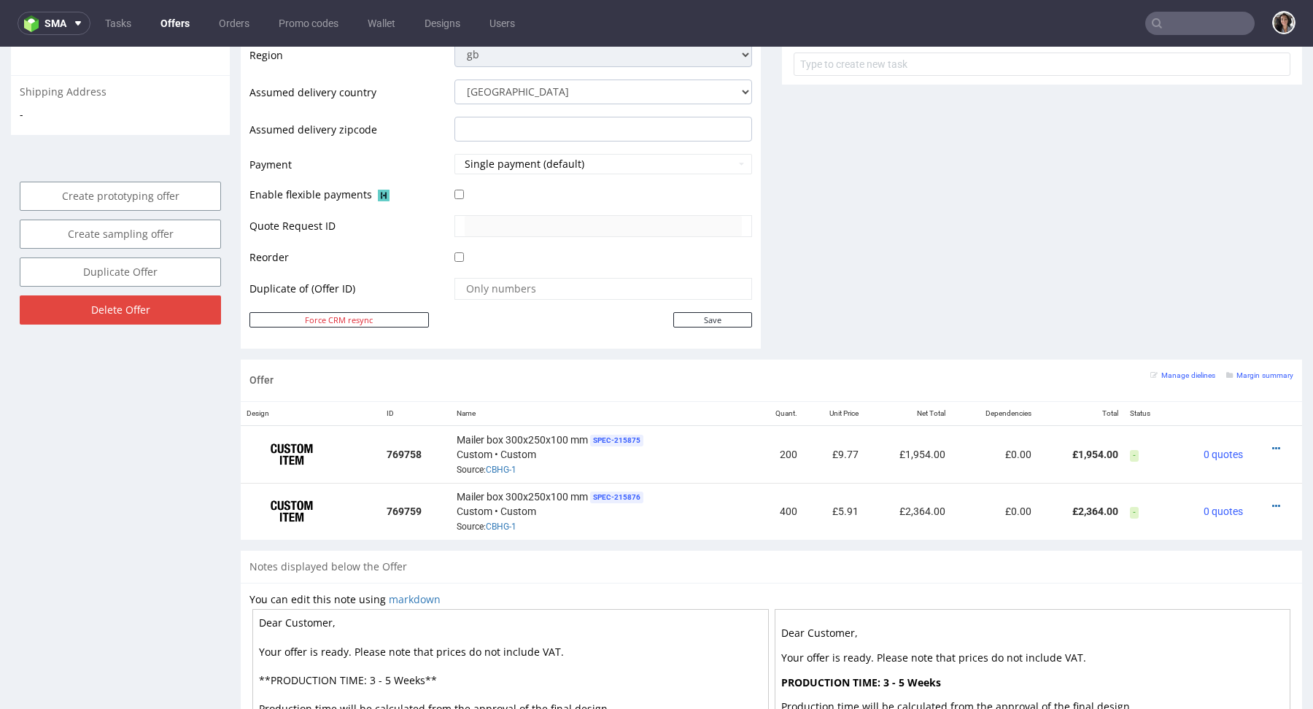
scroll to position [568, 0]
